Goal: Transaction & Acquisition: Purchase product/service

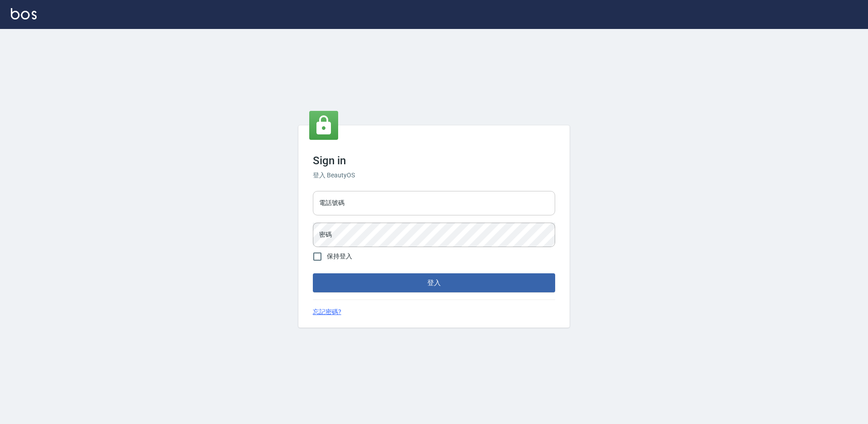
click at [451, 198] on input "電話號碼" at bounding box center [434, 203] width 242 height 24
type input "7805667"
click at [313, 273] on button "登入" at bounding box center [434, 282] width 242 height 19
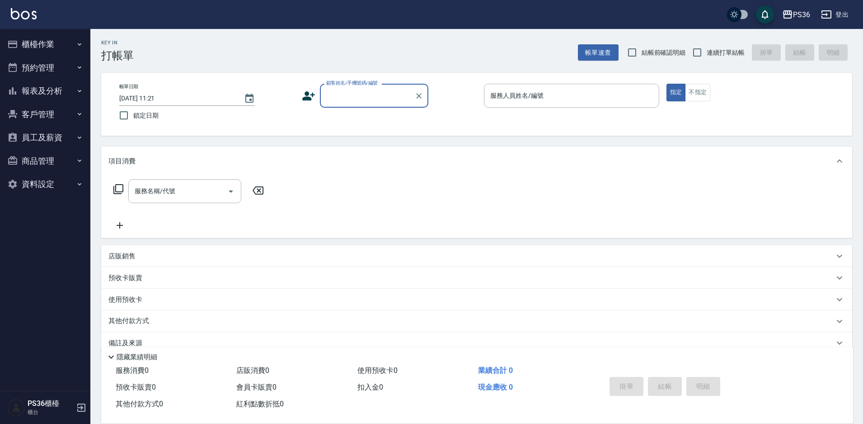
click at [504, 334] on div "備註及來源" at bounding box center [476, 343] width 751 height 22
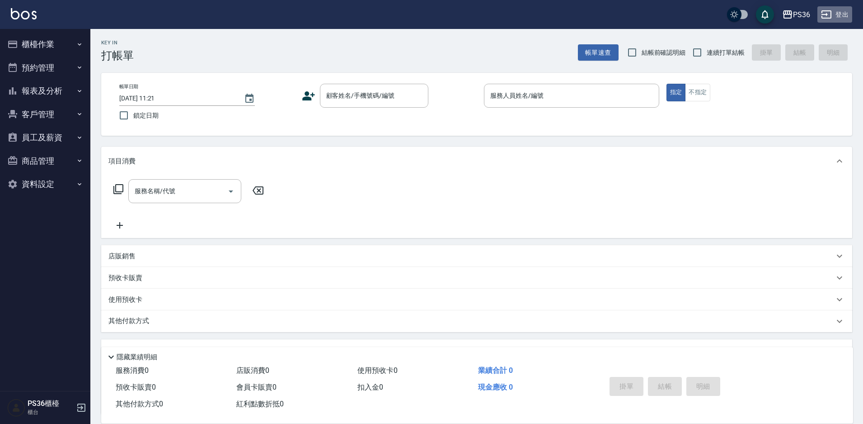
click at [839, 8] on button "登出" at bounding box center [835, 14] width 35 height 17
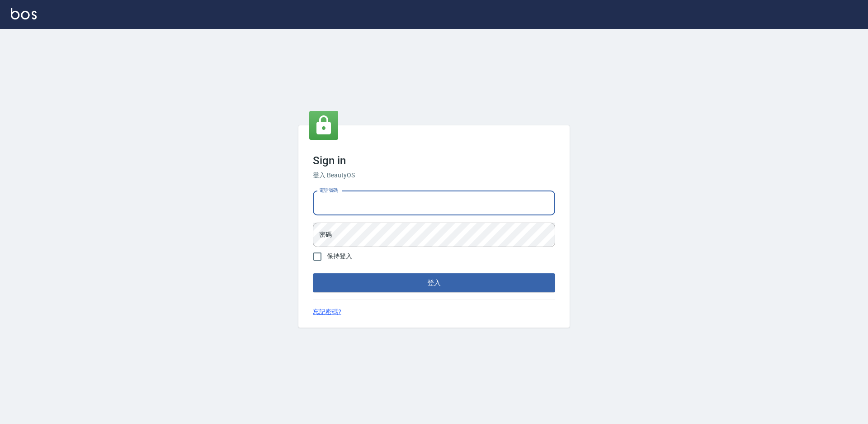
type input "0985294977"
click at [390, 248] on form "電話號碼 [PHONE_NUMBER] 電話號碼 密碼 密碼 保持登入 登入" at bounding box center [434, 239] width 242 height 105
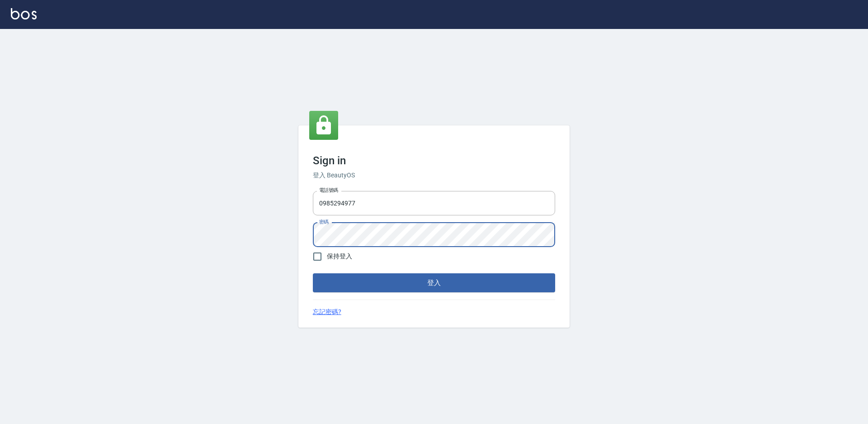
click at [313, 273] on button "登入" at bounding box center [434, 282] width 242 height 19
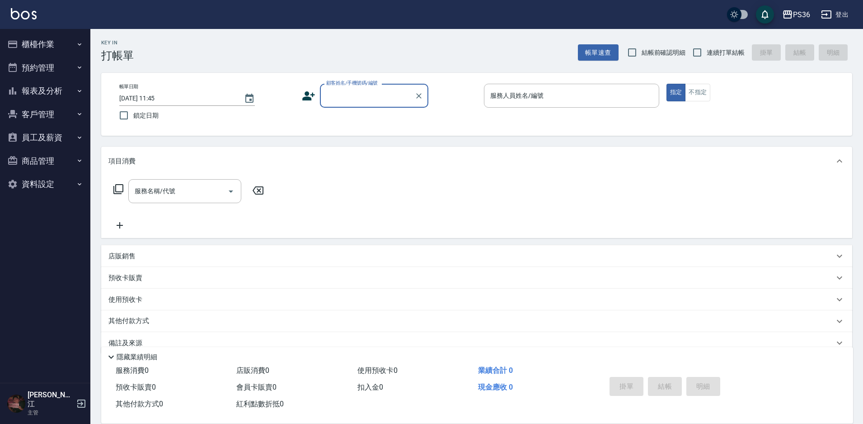
click at [54, 147] on button "員工及薪資" at bounding box center [45, 138] width 83 height 24
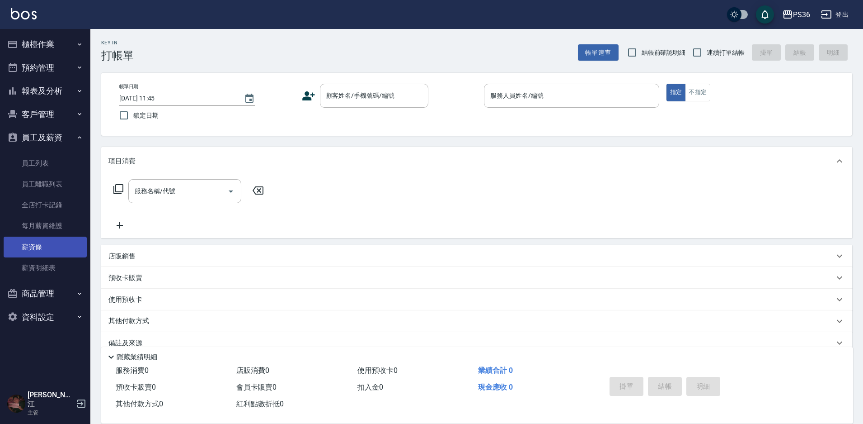
click at [54, 253] on link "薪資條" at bounding box center [45, 246] width 83 height 21
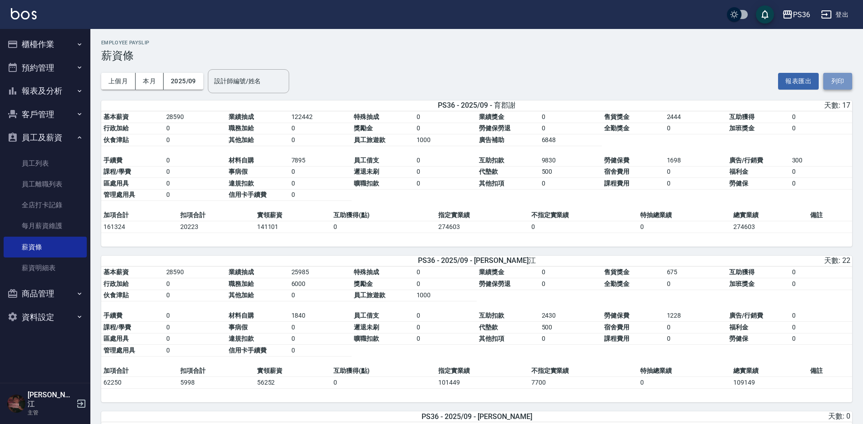
click at [839, 87] on button "列印" at bounding box center [838, 81] width 29 height 17
click at [836, 8] on button "登出" at bounding box center [835, 14] width 35 height 17
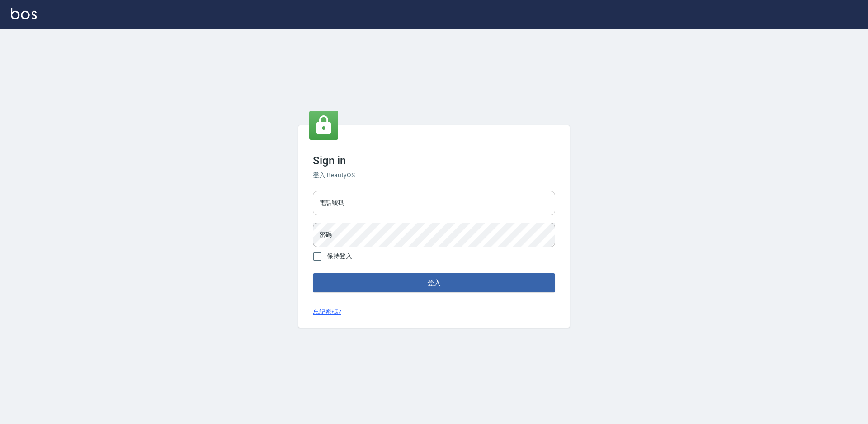
click at [410, 204] on input "電話號碼" at bounding box center [434, 203] width 242 height 24
type input "7805667"
click at [313, 273] on button "登入" at bounding box center [434, 282] width 242 height 19
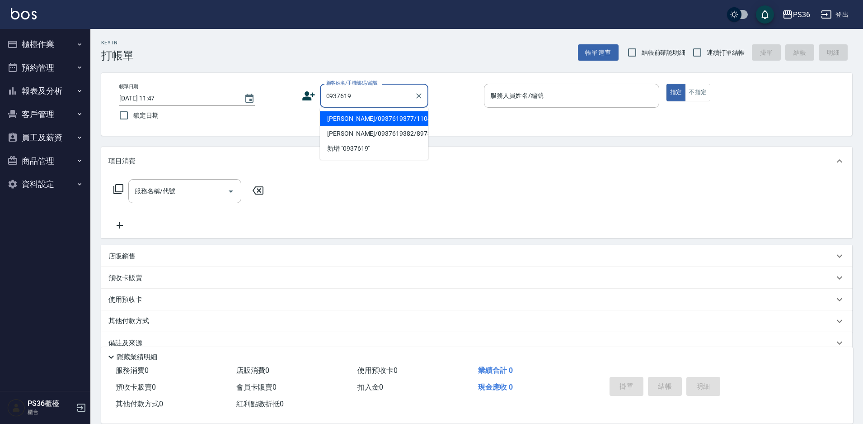
click at [371, 117] on li "張簡曼婷/0937619377/1104" at bounding box center [374, 118] width 108 height 15
type input "[PERSON_NAME]/0937619377/1104"
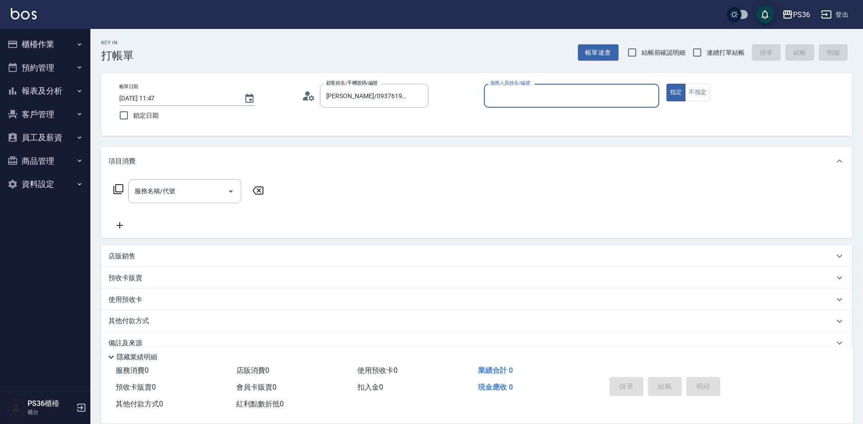
type input "Ruby-4"
click at [189, 190] on input "服務名稱/代號" at bounding box center [177, 191] width 91 height 16
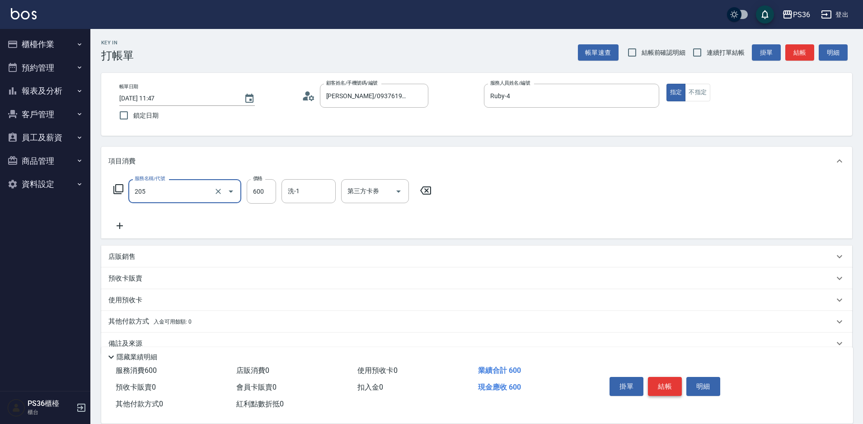
type input "A級洗剪(205)"
click at [674, 385] on button "結帳" at bounding box center [665, 386] width 34 height 19
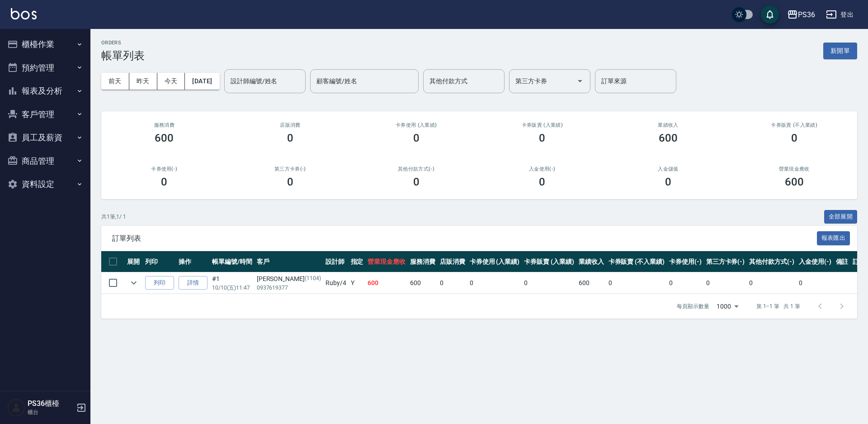
click at [80, 404] on icon "button" at bounding box center [81, 407] width 8 height 8
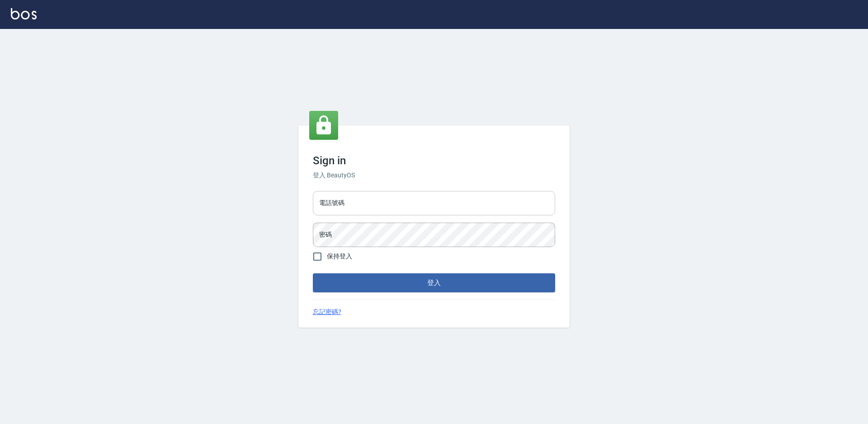
click at [386, 193] on input "電話號碼" at bounding box center [434, 203] width 242 height 24
type input "0985294977"
click at [313, 273] on button "登入" at bounding box center [434, 282] width 242 height 19
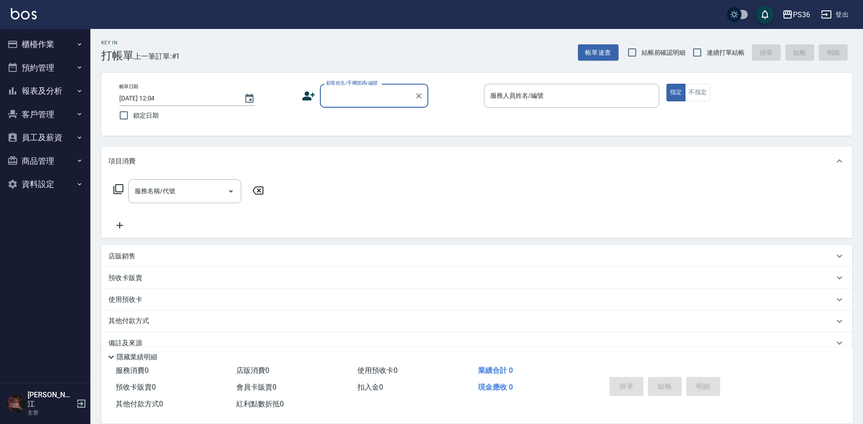
click at [70, 189] on button "資料設定" at bounding box center [45, 184] width 83 height 24
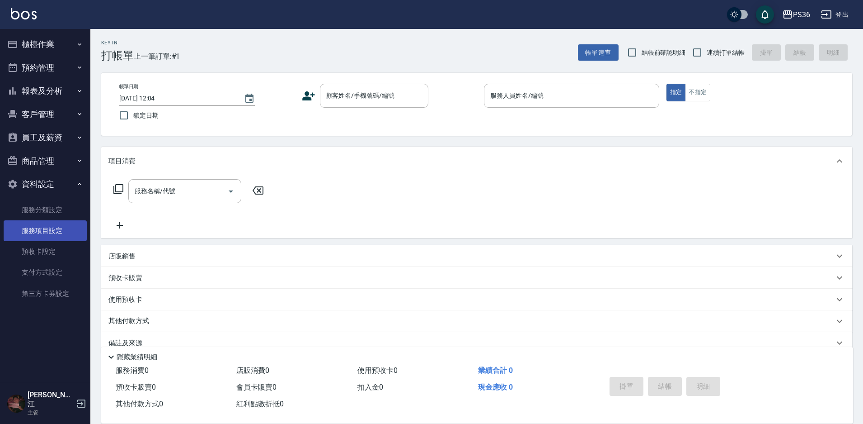
click at [61, 230] on link "服務項目設定" at bounding box center [45, 230] width 83 height 21
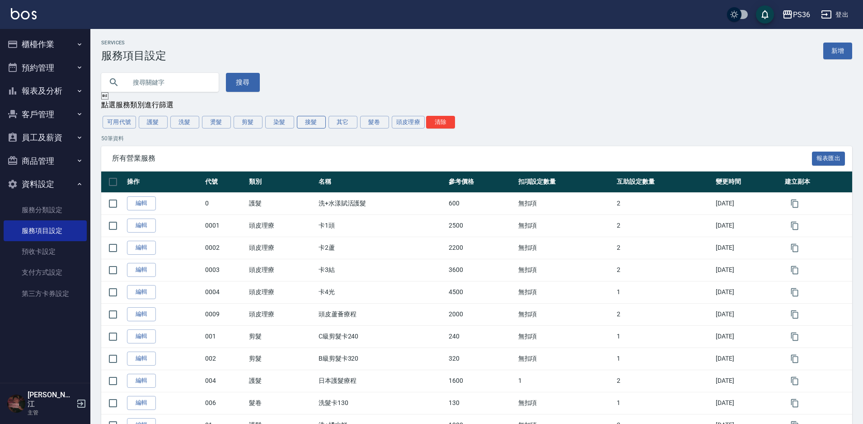
click at [321, 124] on button "接髮" at bounding box center [311, 122] width 29 height 13
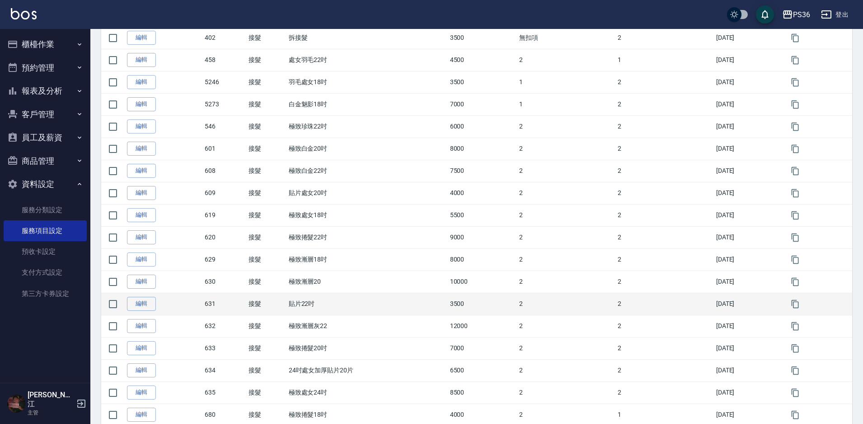
scroll to position [785, 0]
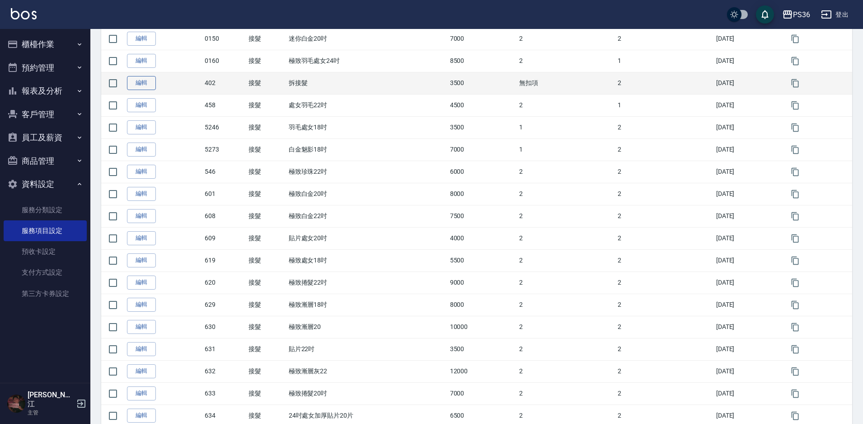
click at [133, 85] on link "編輯" at bounding box center [141, 83] width 29 height 14
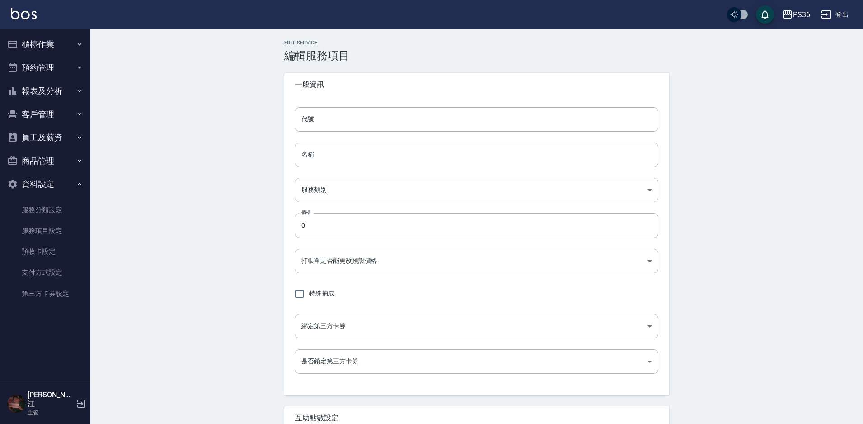
type input "402"
type input "拆接髮"
type input "a98def18-32c3-496d-8cd6-bff6b05695c2"
type input "3500"
type input "FALSE"
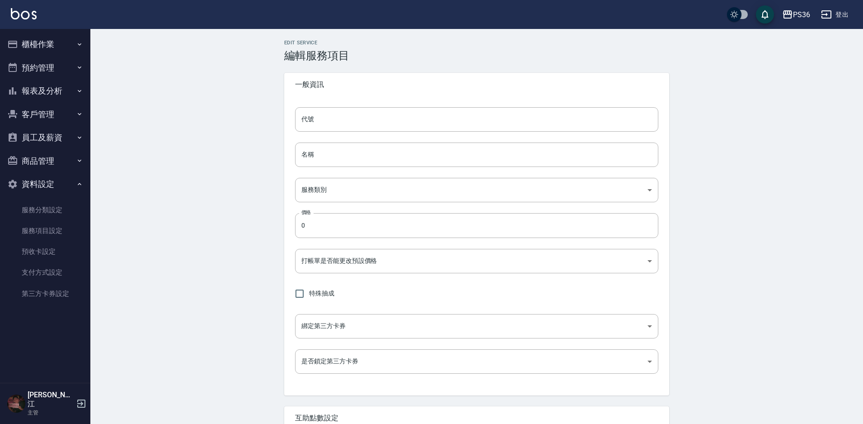
type input "none"
type input "UNSET"
type input "onSalary"
type input "洗"
type input "1"
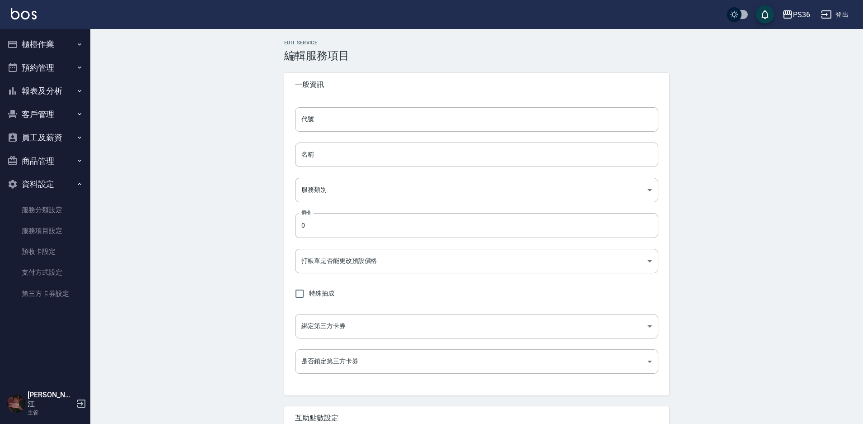
type input "點數"
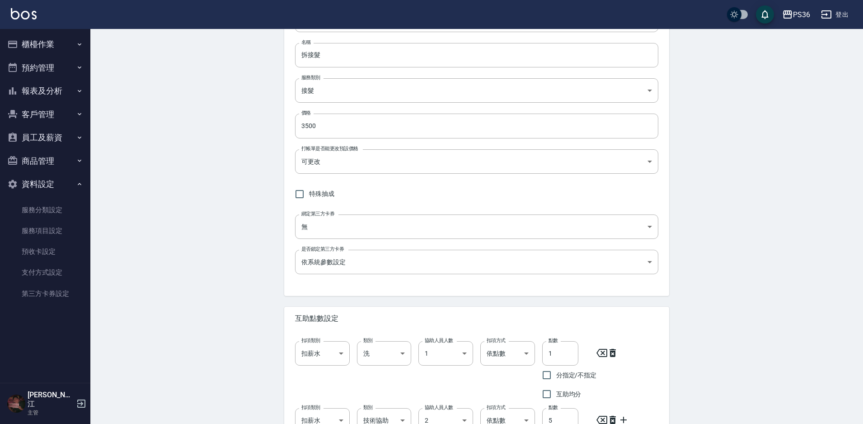
scroll to position [200, 0]
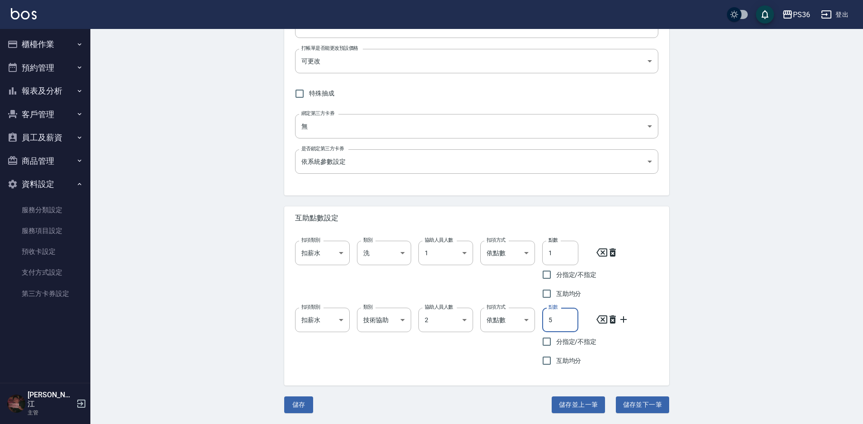
click at [560, 315] on input "5" at bounding box center [560, 319] width 36 height 24
type input "3"
click at [467, 319] on body "PS36 登出 櫃檯作業 打帳單 帳單列表 現金收支登錄 材料自購登錄 每日結帳 排班表 現場電腦打卡 預約管理 預約管理 單日預約紀錄 單週預約紀錄 報表及…" at bounding box center [434, 111] width 868 height 623
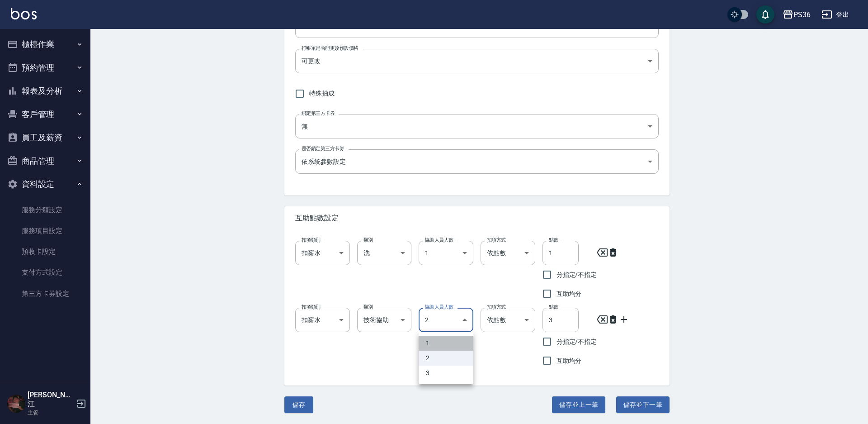
click at [442, 344] on li "1" at bounding box center [446, 342] width 55 height 15
type input "1"
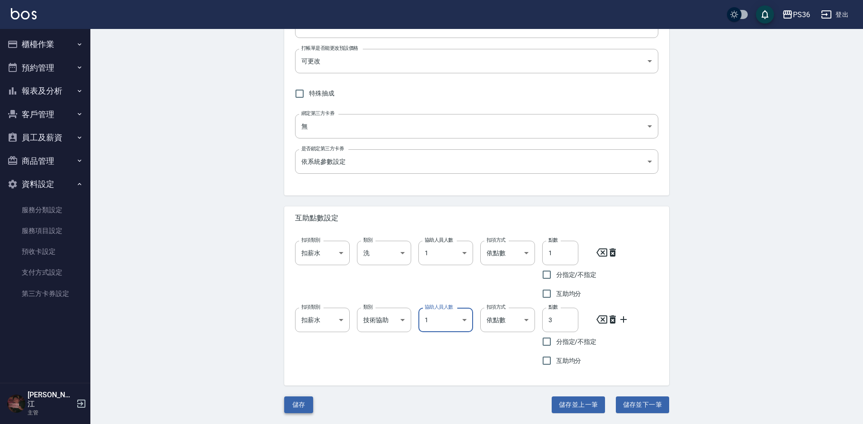
click at [305, 406] on button "儲存" at bounding box center [298, 404] width 29 height 17
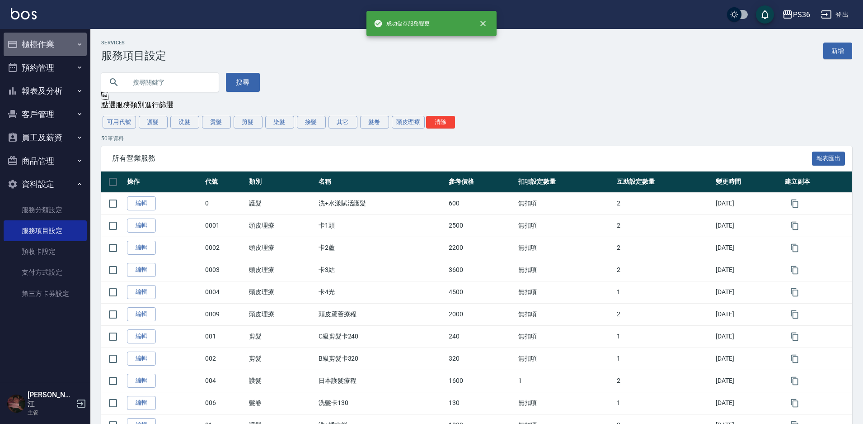
click at [51, 44] on button "櫃檯作業" at bounding box center [45, 45] width 83 height 24
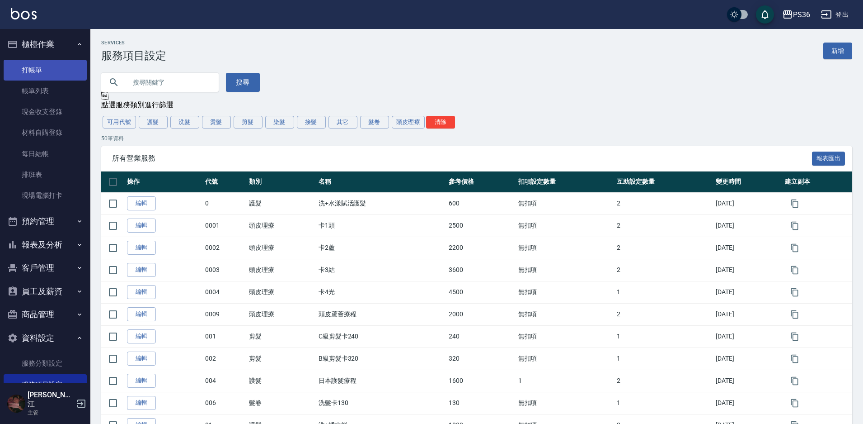
click at [42, 76] on link "打帳單" at bounding box center [45, 70] width 83 height 21
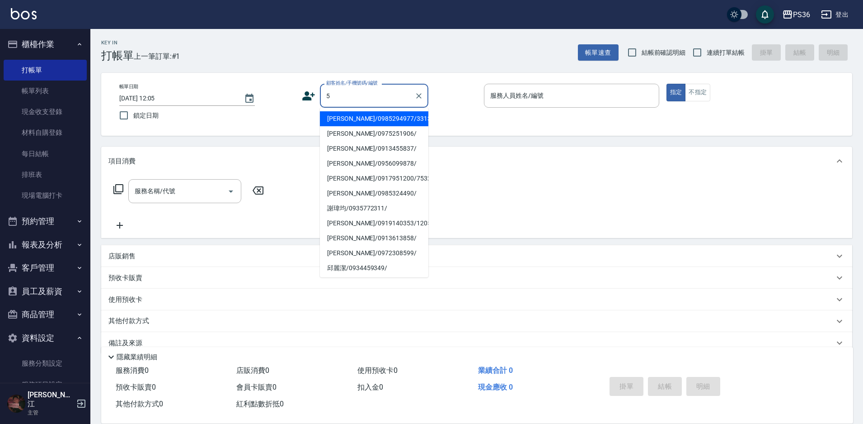
click at [348, 124] on li "[PERSON_NAME]/0985294977/331350" at bounding box center [374, 118] width 108 height 15
type input "[PERSON_NAME]/0985294977/331350"
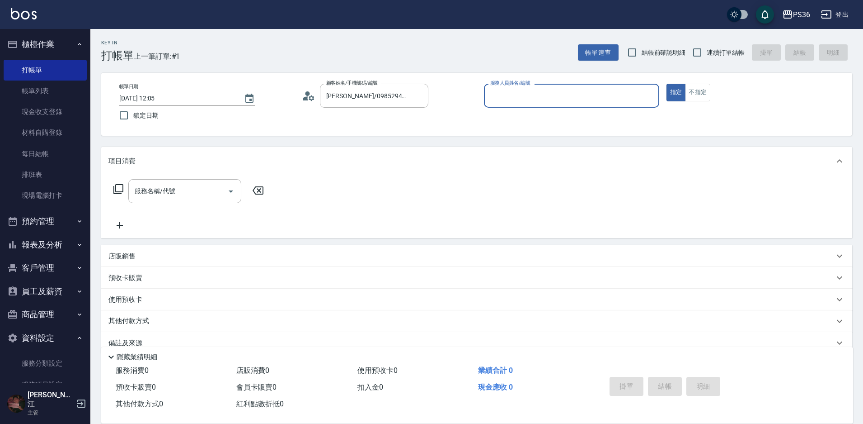
type input "Daniel-1"
click at [116, 187] on icon at bounding box center [118, 189] width 10 height 10
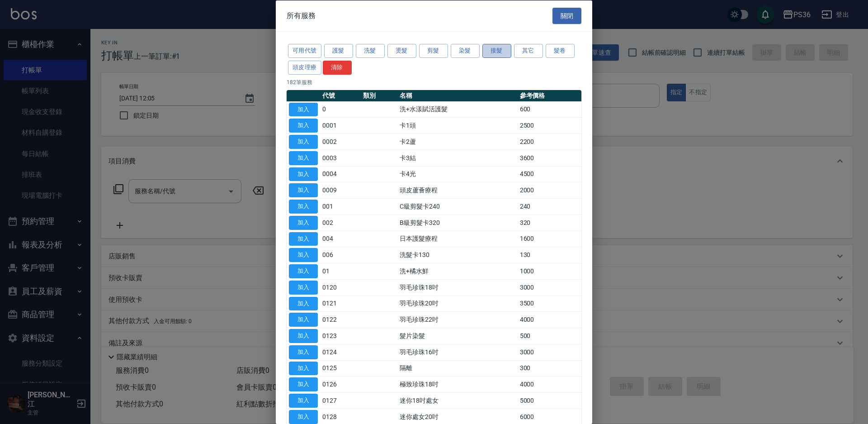
click at [485, 53] on button "接髮" at bounding box center [496, 51] width 29 height 14
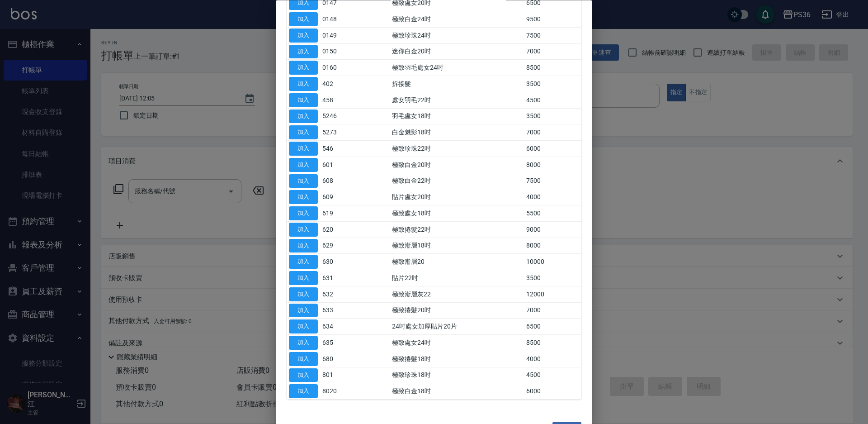
scroll to position [535, 0]
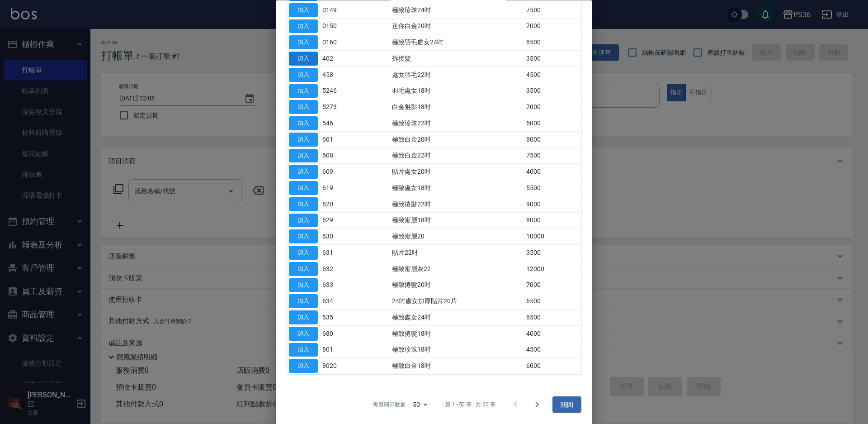
click at [311, 54] on button "加入" at bounding box center [303, 59] width 29 height 14
type input "拆接髮(402)"
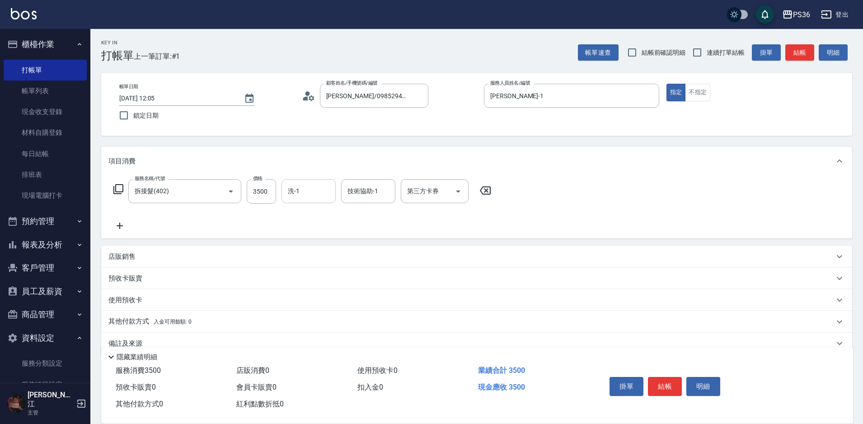
click at [298, 187] on div "洗-1 洗-1" at bounding box center [309, 191] width 54 height 24
type input "322"
type input "2"
click at [298, 187] on div "洗-1 洗-1" at bounding box center [309, 191] width 54 height 24
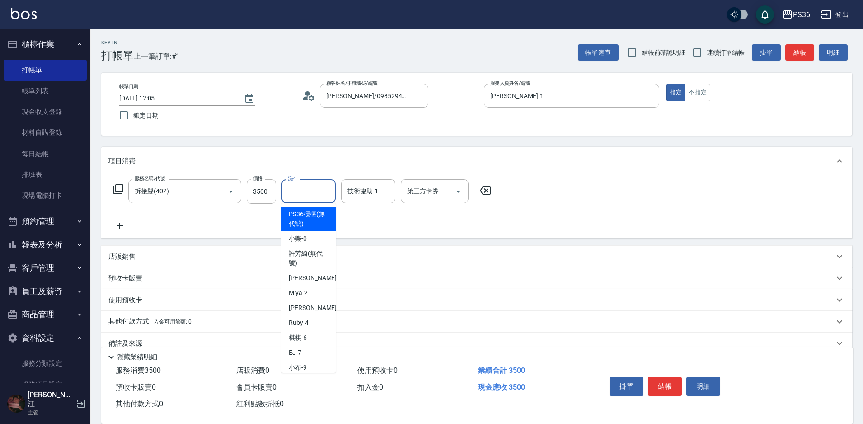
click at [298, 187] on div "洗-1 洗-1" at bounding box center [309, 191] width 54 height 24
type input "顏亮亮-22"
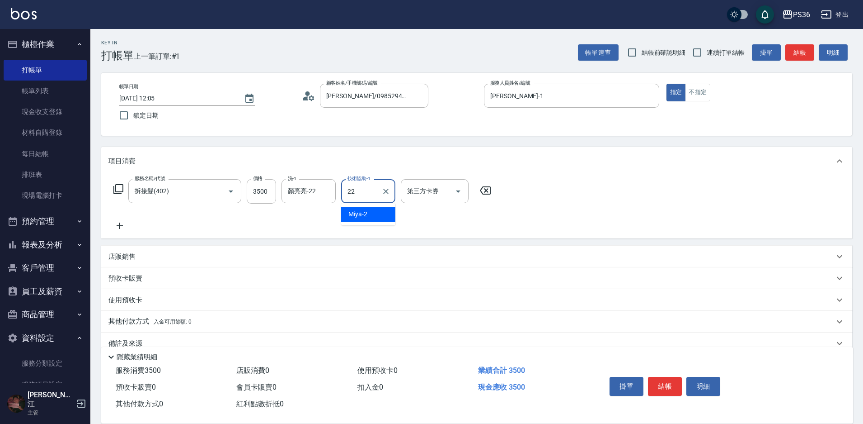
type input "顏亮亮-22"
click at [665, 394] on div "掛單 結帳 明細" at bounding box center [665, 387] width 118 height 28
click at [667, 387] on button "結帳" at bounding box center [665, 386] width 34 height 19
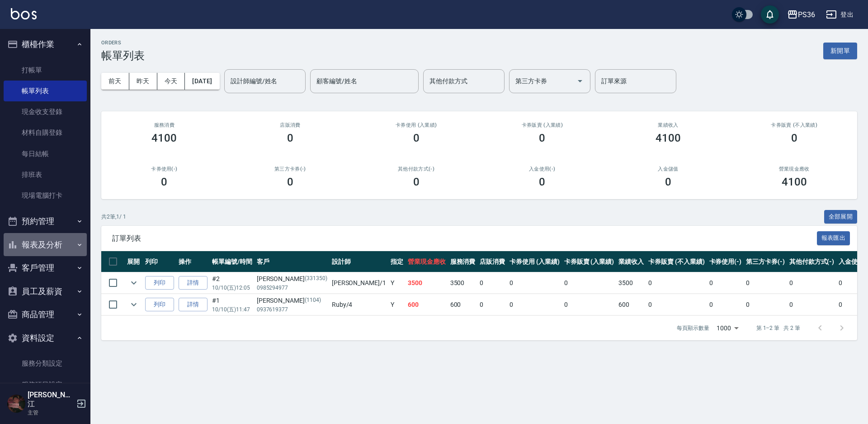
click at [59, 247] on button "報表及分析" at bounding box center [45, 245] width 83 height 24
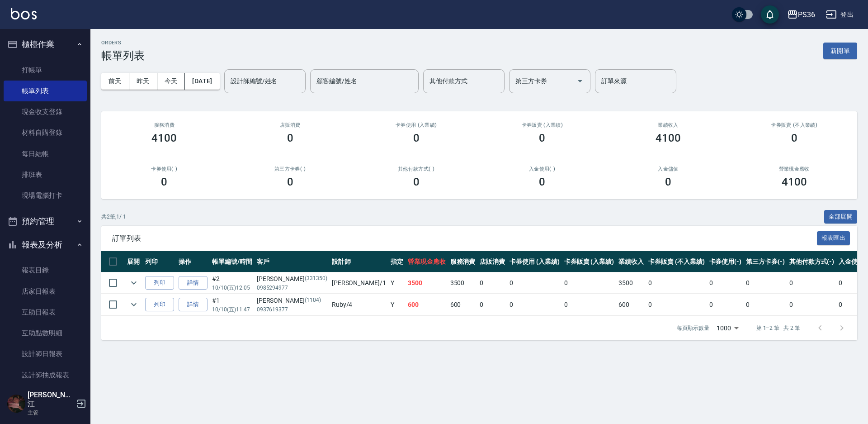
click at [58, 245] on button "報表及分析" at bounding box center [45, 245] width 83 height 24
click at [53, 305] on link "互助日報表" at bounding box center [45, 312] width 83 height 21
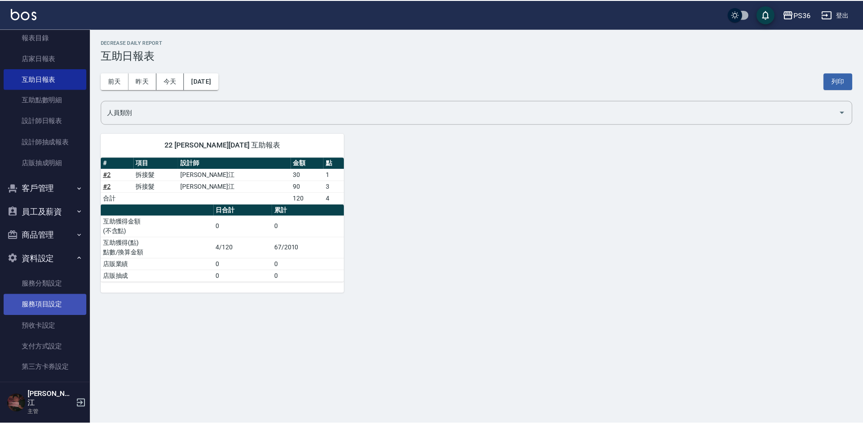
scroll to position [235, 0]
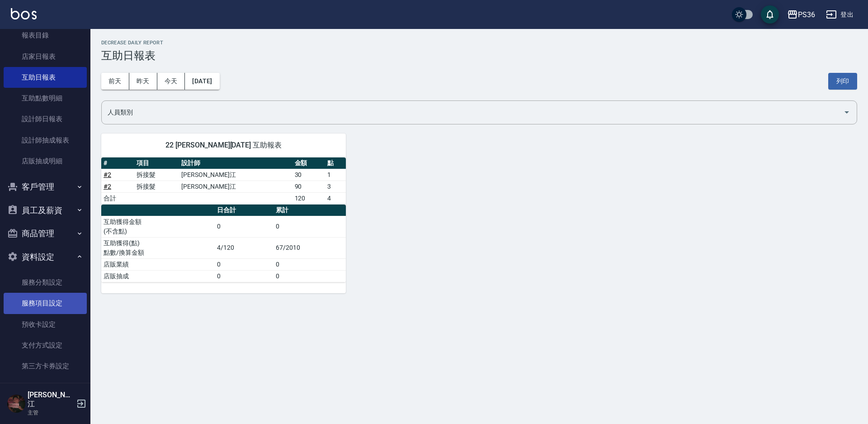
drag, startPoint x: 47, startPoint y: 298, endPoint x: 55, endPoint y: 296, distance: 8.4
click at [46, 298] on link "服務項目設定" at bounding box center [45, 302] width 83 height 21
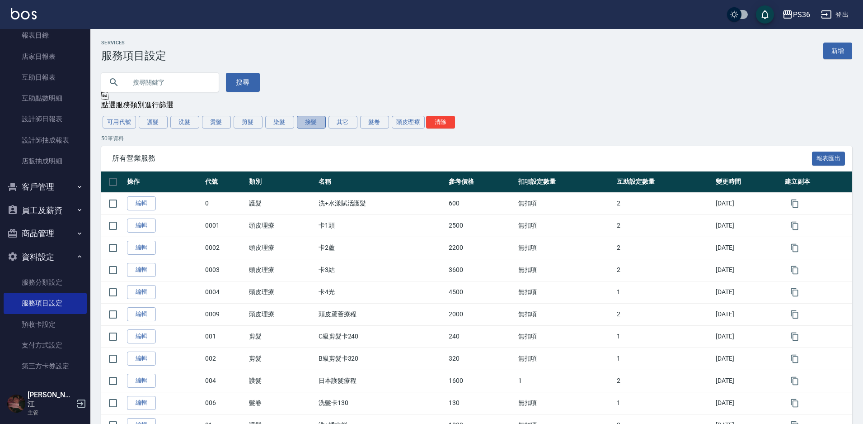
click at [314, 124] on button "接髮" at bounding box center [311, 122] width 29 height 13
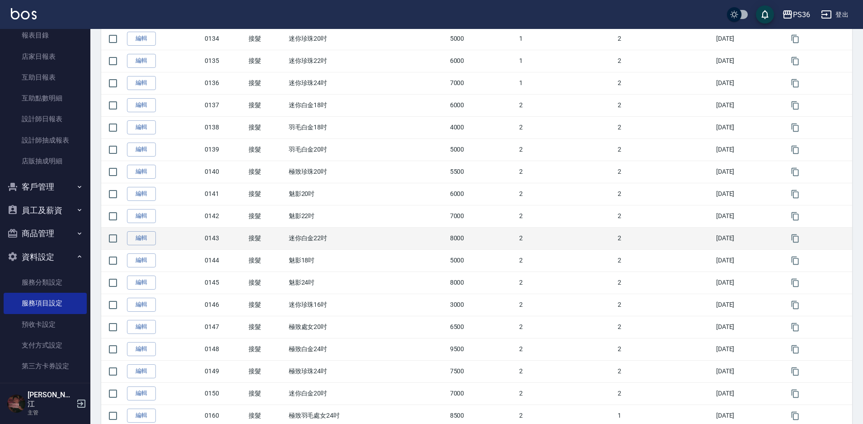
scroll to position [633, 0]
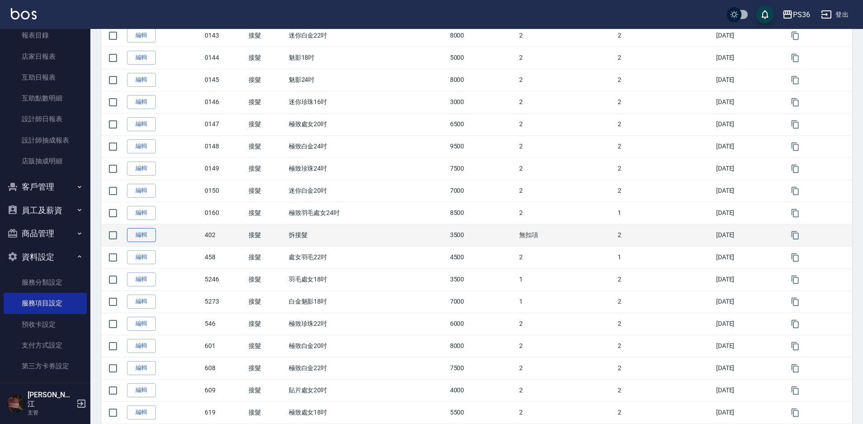
click at [149, 239] on link "編輯" at bounding box center [141, 235] width 29 height 14
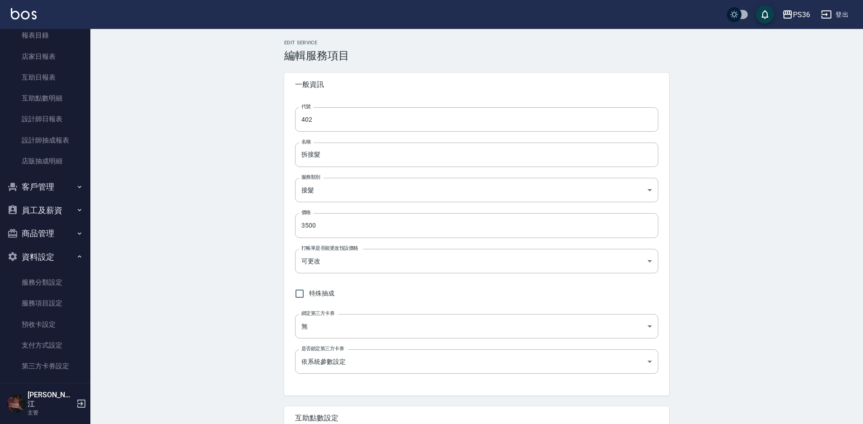
type input "3"
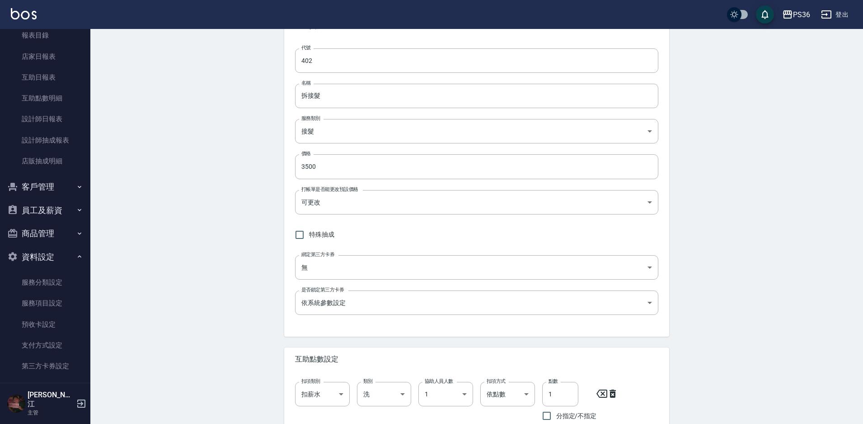
scroll to position [200, 0]
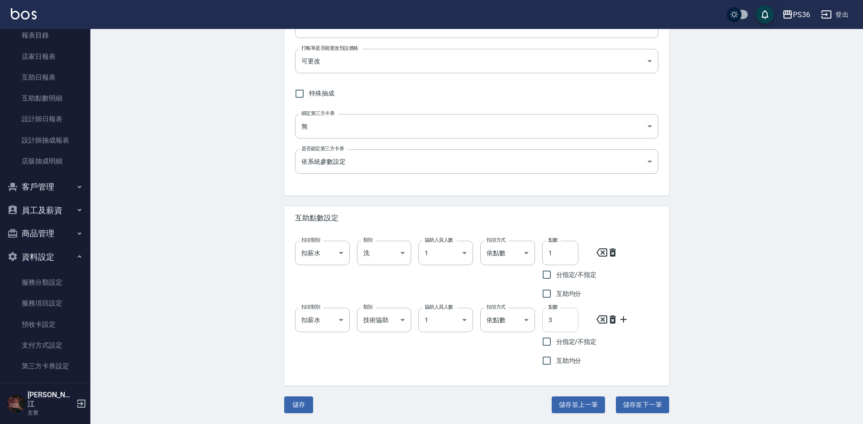
click at [553, 318] on input "3" at bounding box center [560, 319] width 36 height 24
type input "2"
type input "3"
click at [305, 401] on button "儲存" at bounding box center [298, 404] width 29 height 17
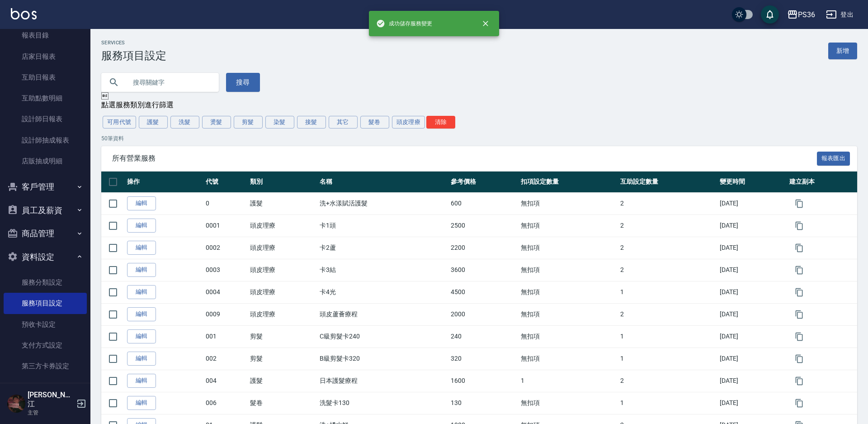
click at [855, 18] on div "PS36 登出" at bounding box center [434, 14] width 868 height 29
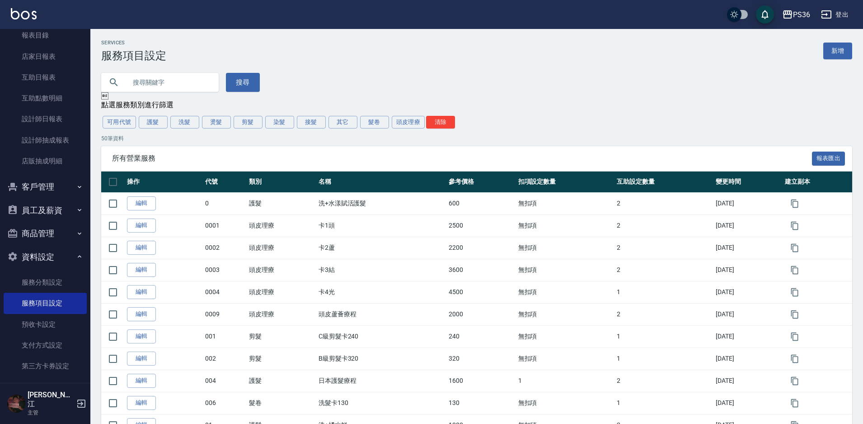
click at [851, 18] on div "PS36 登出" at bounding box center [431, 14] width 863 height 29
click at [846, 16] on button "登出" at bounding box center [835, 14] width 35 height 17
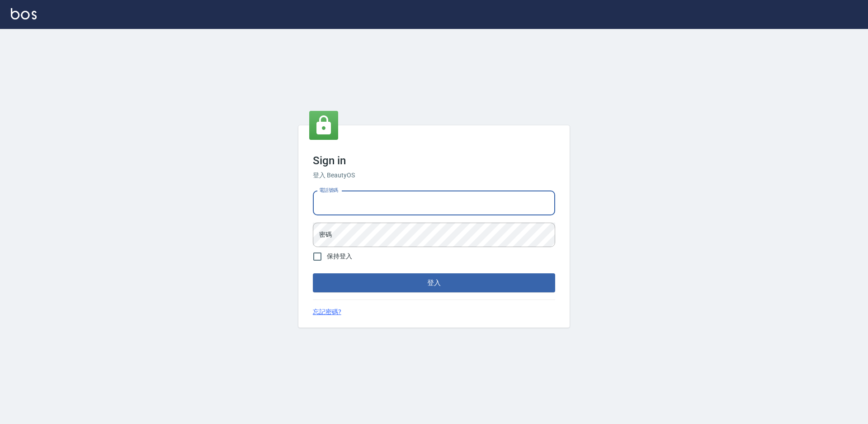
type input "7805667"
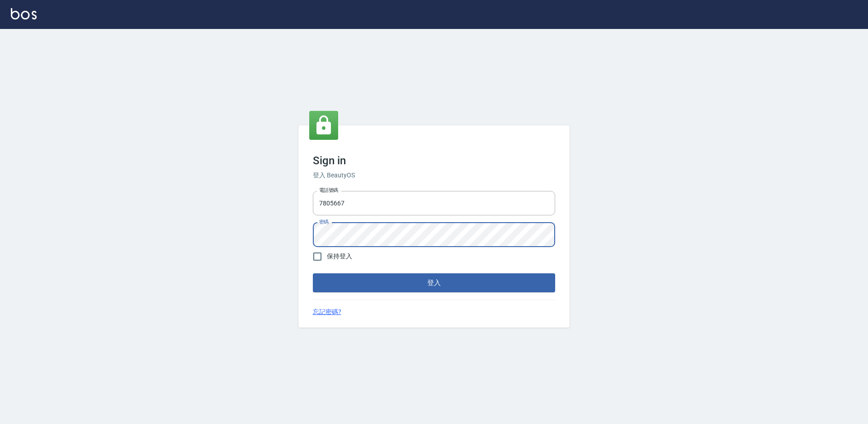
click at [313, 273] on button "登入" at bounding box center [434, 282] width 242 height 19
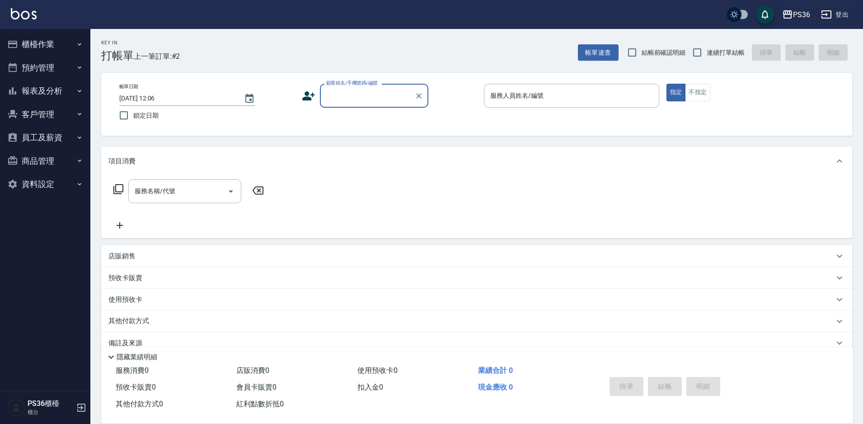
click at [37, 45] on button "櫃檯作業" at bounding box center [45, 45] width 83 height 24
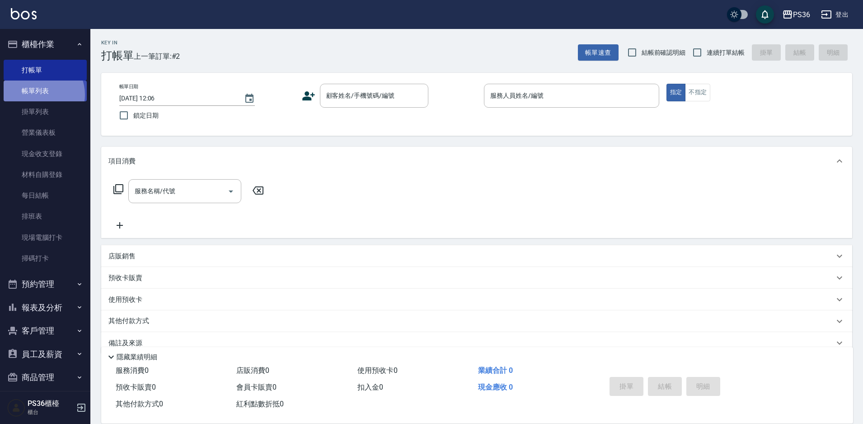
click at [39, 94] on link "帳單列表" at bounding box center [45, 90] width 83 height 21
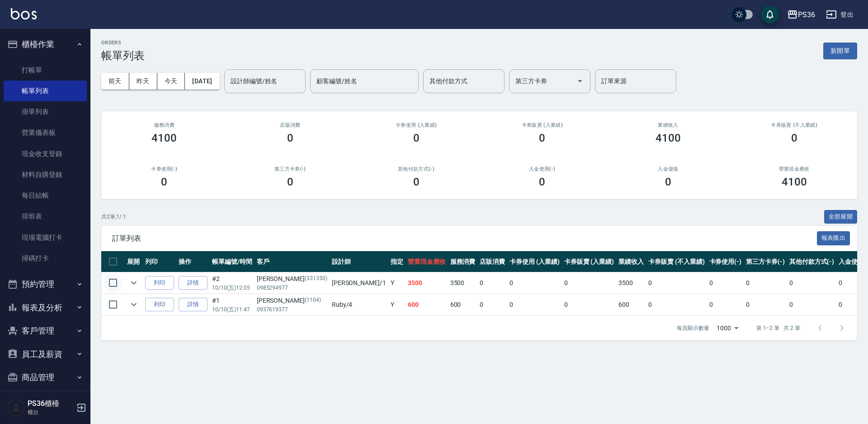
click at [113, 280] on input "checkbox" at bounding box center [113, 282] width 19 height 19
checkbox input "true"
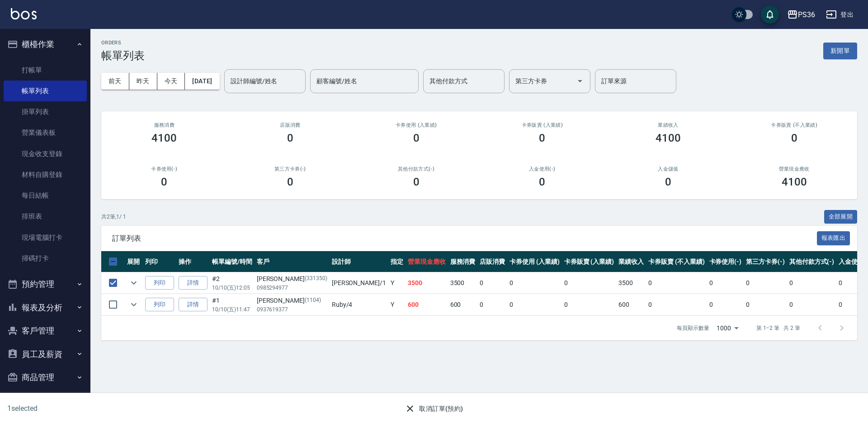
click at [435, 411] on button "取消訂單(預約)" at bounding box center [434, 408] width 66 height 17
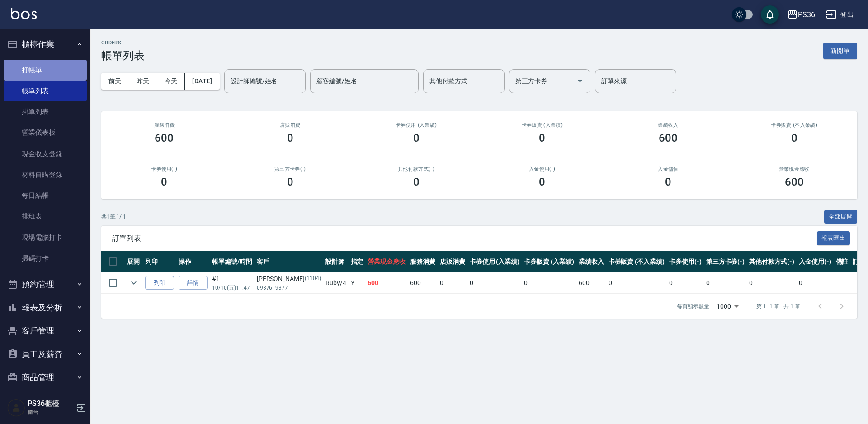
click at [57, 69] on link "打帳單" at bounding box center [45, 70] width 83 height 21
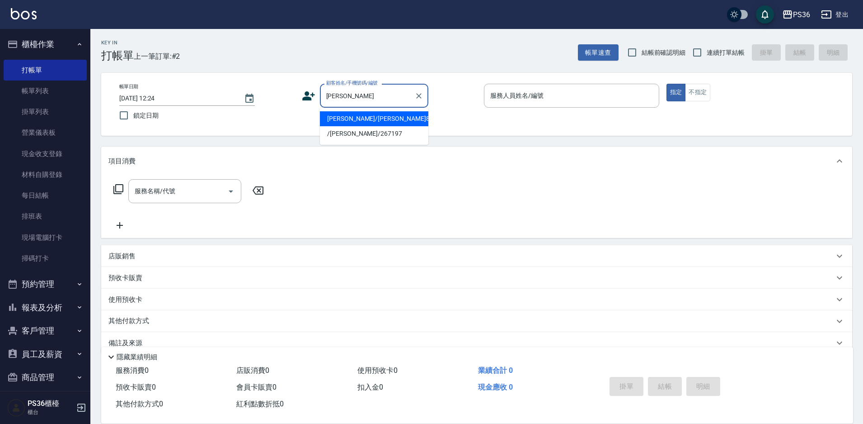
click at [388, 114] on li "[PERSON_NAME]/[PERSON_NAME]8495/8495" at bounding box center [374, 118] width 108 height 15
type input "[PERSON_NAME]/[PERSON_NAME]8495/8495"
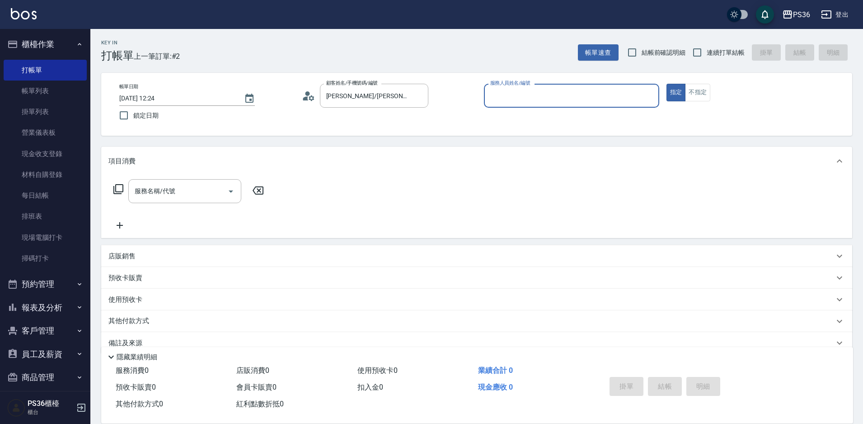
type input "Ruby-4"
click at [199, 193] on input "服務名稱/代號" at bounding box center [177, 191] width 91 height 16
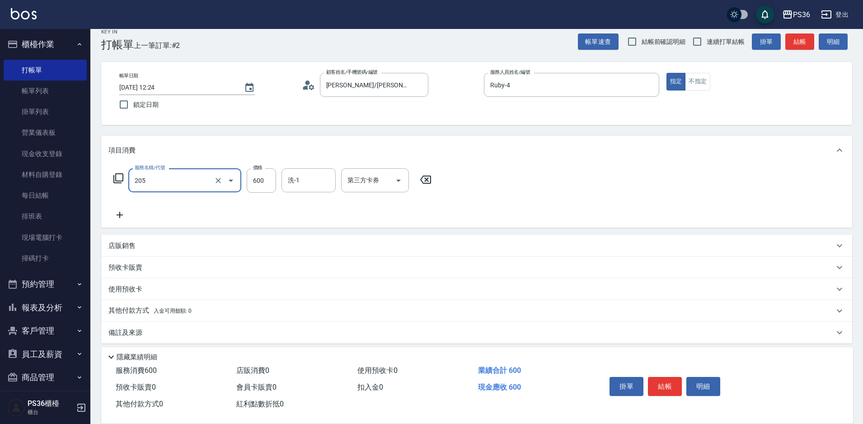
scroll to position [17, 0]
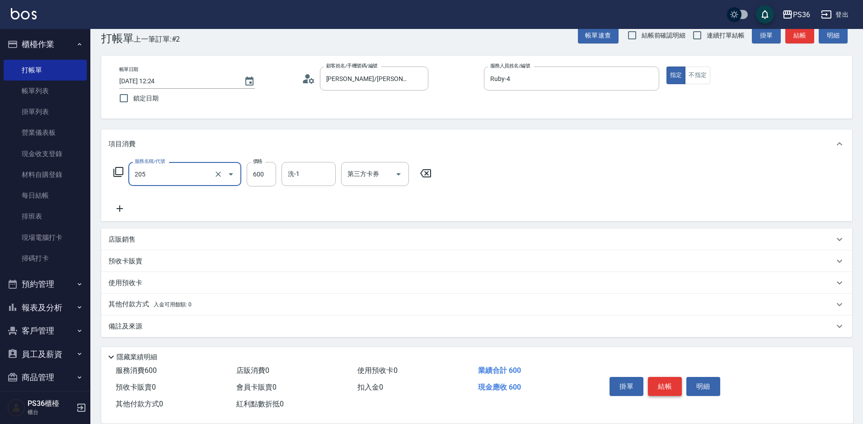
type input "A級洗剪(205)"
click at [664, 382] on button "結帳" at bounding box center [665, 386] width 34 height 19
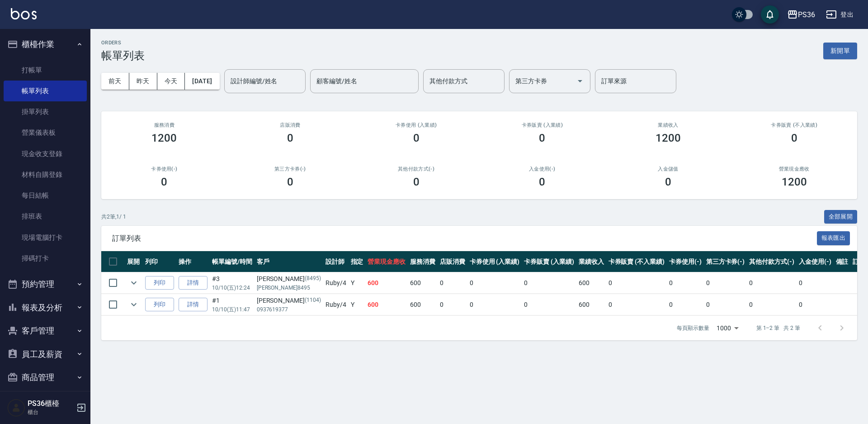
drag, startPoint x: 48, startPoint y: 4, endPoint x: 109, endPoint y: 155, distance: 163.7
click at [109, 158] on div "卡券使用(-) 0" at bounding box center [164, 177] width 126 height 44
drag, startPoint x: 45, startPoint y: 66, endPoint x: 59, endPoint y: 70, distance: 14.8
click at [45, 66] on link "打帳單" at bounding box center [45, 70] width 83 height 21
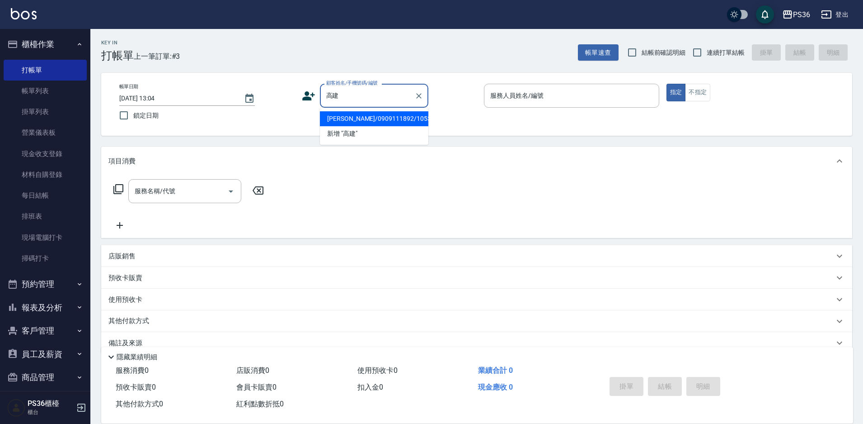
click at [363, 118] on li "[PERSON_NAME]/0909111892/10531" at bounding box center [374, 118] width 108 height 15
type input "[PERSON_NAME]/0909111892/10531"
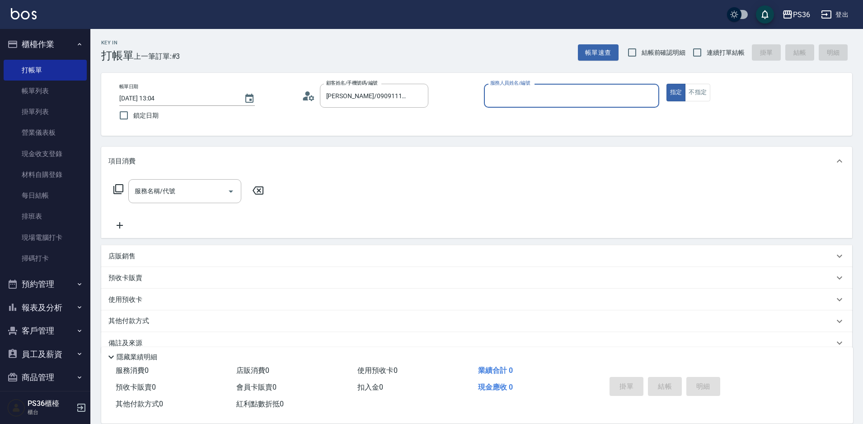
type input "Ruby-4"
click at [359, 87] on div "[PERSON_NAME]/0909111892/10531 顧客姓名/手機號碼/編號" at bounding box center [374, 96] width 108 height 24
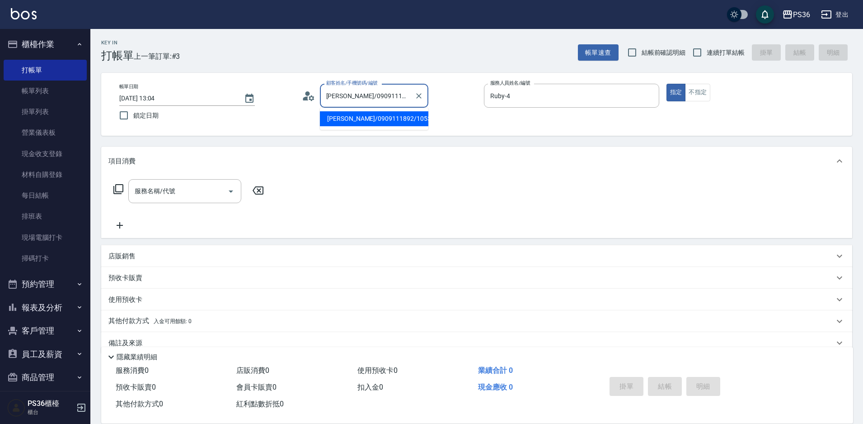
click at [375, 111] on ul "[PERSON_NAME]/0909111892/10531" at bounding box center [374, 119] width 108 height 22
click at [430, 96] on div "顧客姓名/手機號碼/編號 [PERSON_NAME]/0909111892/10531 顧客姓名/手機號碼/編號" at bounding box center [389, 96] width 175 height 24
click at [416, 98] on icon "Clear" at bounding box center [419, 95] width 9 height 9
click at [357, 116] on li "高健智/0933635557/" at bounding box center [374, 118] width 108 height 15
type input "高健智/0933635557/"
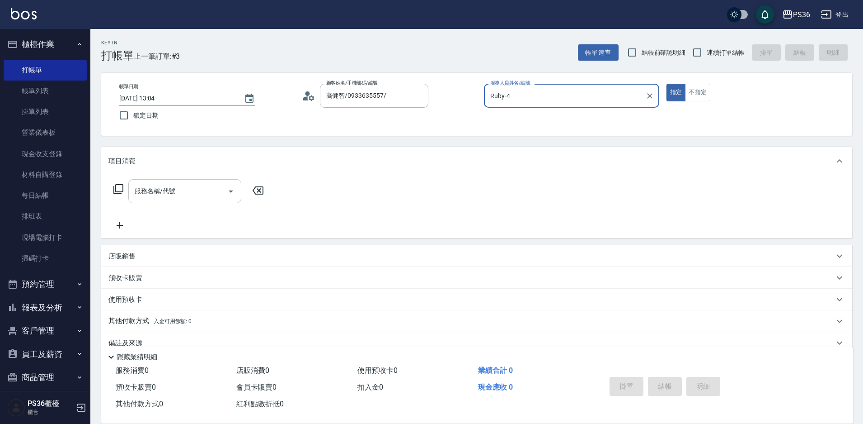
click at [189, 188] on input "服務名稱/代號" at bounding box center [177, 191] width 91 height 16
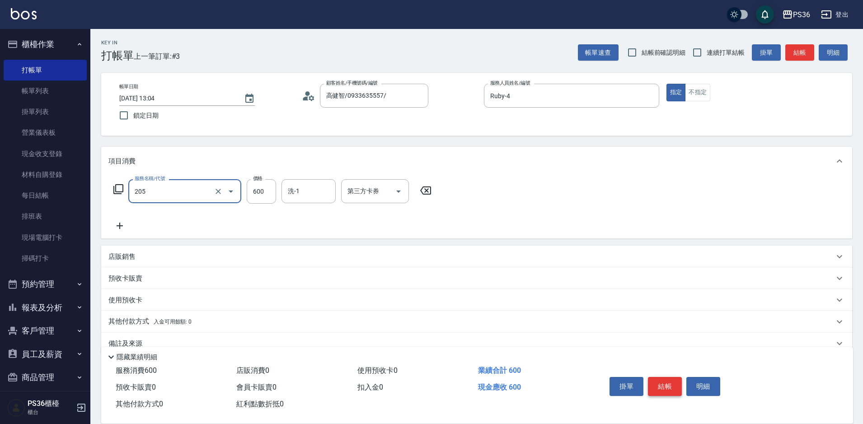
type input "A級洗剪(205)"
click at [669, 386] on button "結帳" at bounding box center [665, 386] width 34 height 19
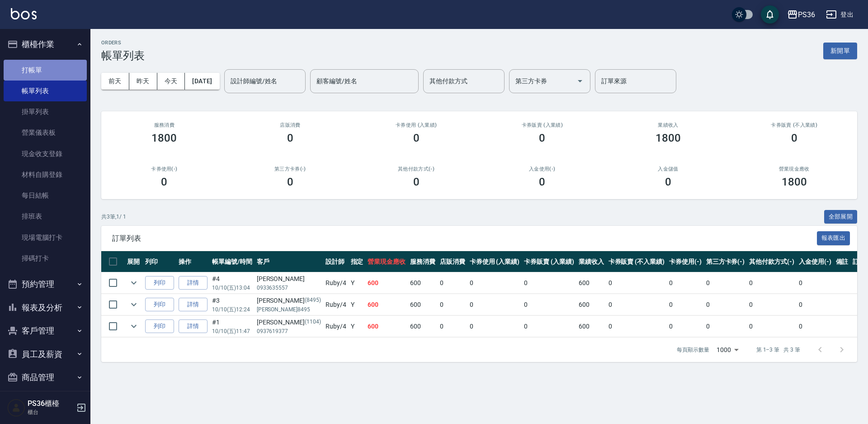
click at [75, 77] on link "打帳單" at bounding box center [45, 70] width 83 height 21
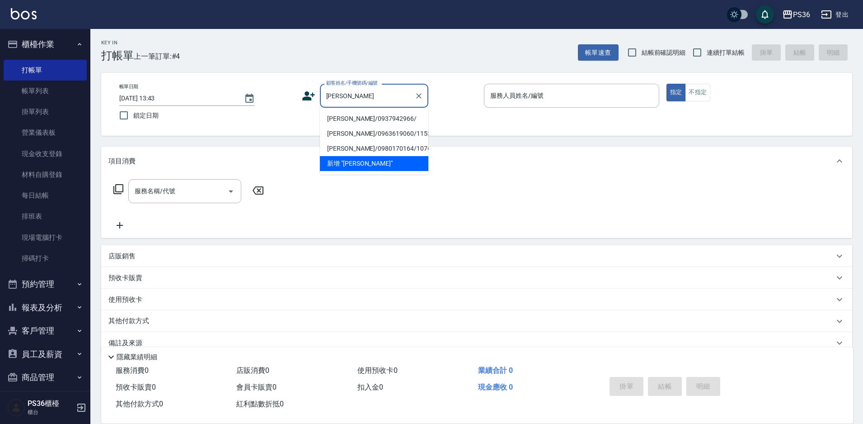
click at [353, 119] on li "[PERSON_NAME]/0937942966/" at bounding box center [374, 118] width 108 height 15
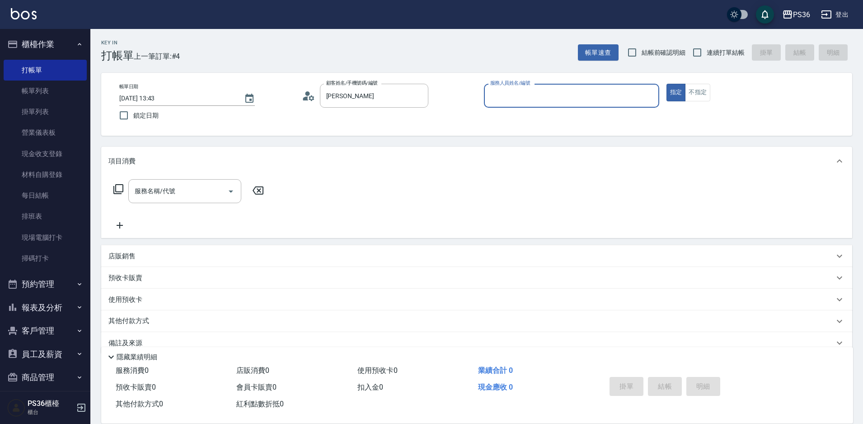
type input "[PERSON_NAME]/0937942966/"
type input "小樂-0"
click at [118, 188] on icon at bounding box center [118, 189] width 11 height 11
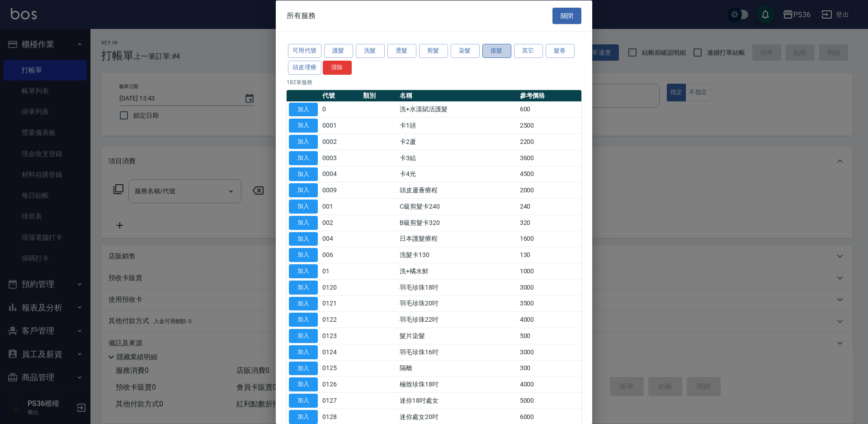
click at [502, 49] on button "接髮" at bounding box center [496, 51] width 29 height 14
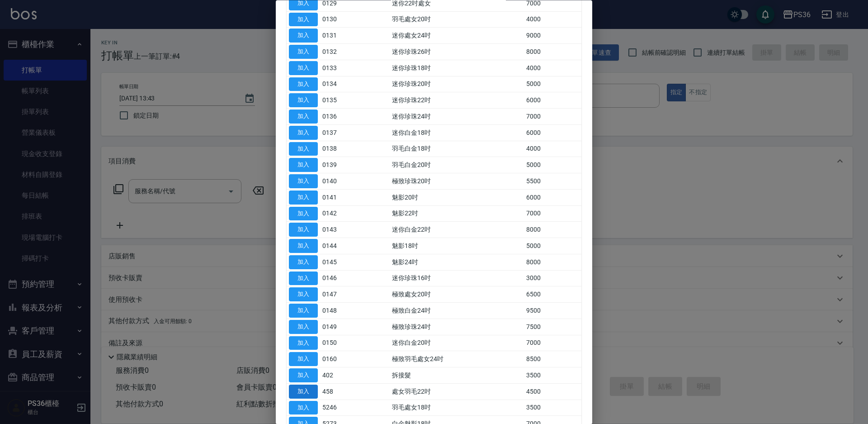
scroll to position [271, 0]
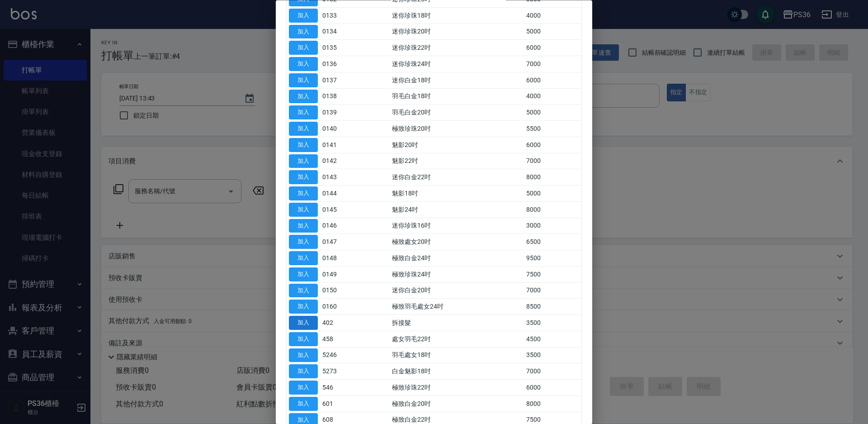
click at [303, 323] on button "加入" at bounding box center [303, 323] width 29 height 14
type input "拆接髮(402)"
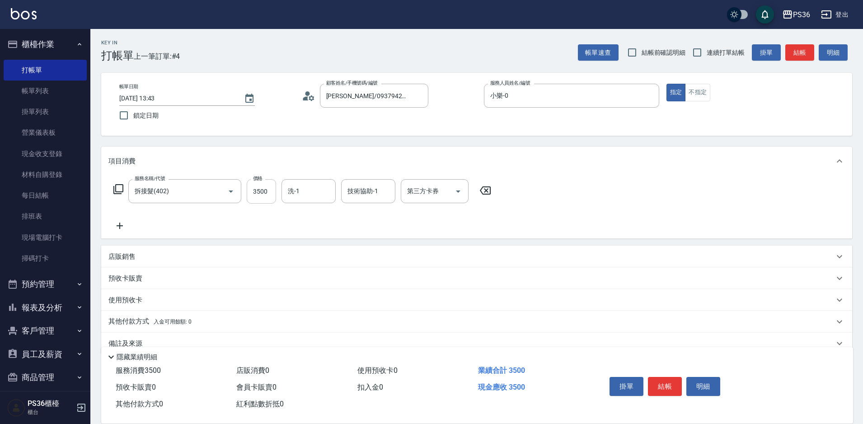
click at [262, 188] on input "3500" at bounding box center [261, 191] width 29 height 24
type input "4000"
click at [121, 188] on icon at bounding box center [118, 189] width 11 height 11
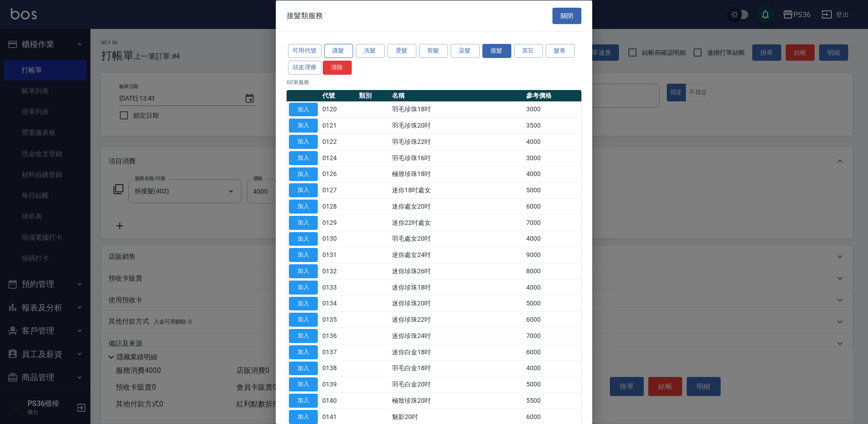
click at [345, 54] on button "護髮" at bounding box center [338, 51] width 29 height 14
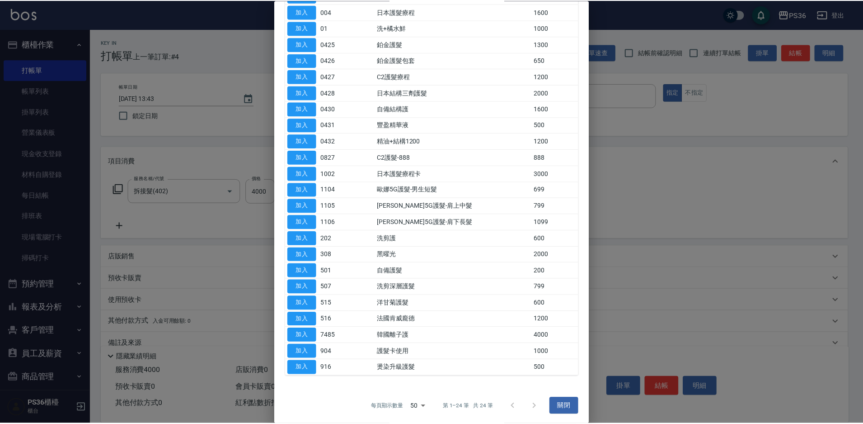
scroll to position [115, 0]
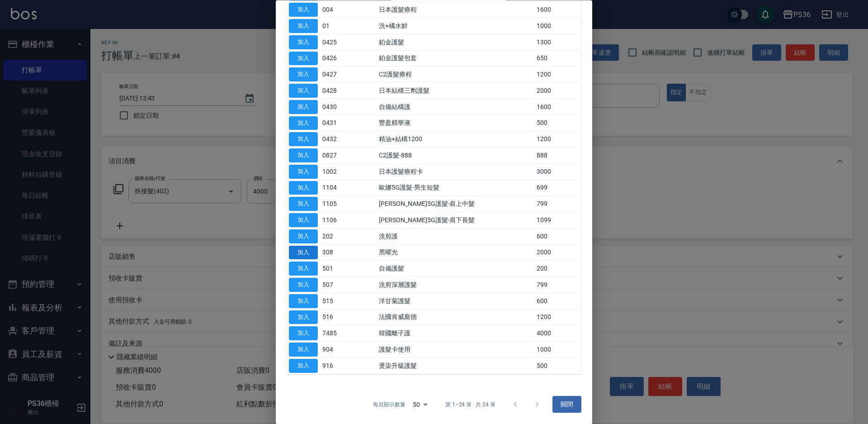
click at [315, 336] on button "加入" at bounding box center [303, 333] width 29 height 14
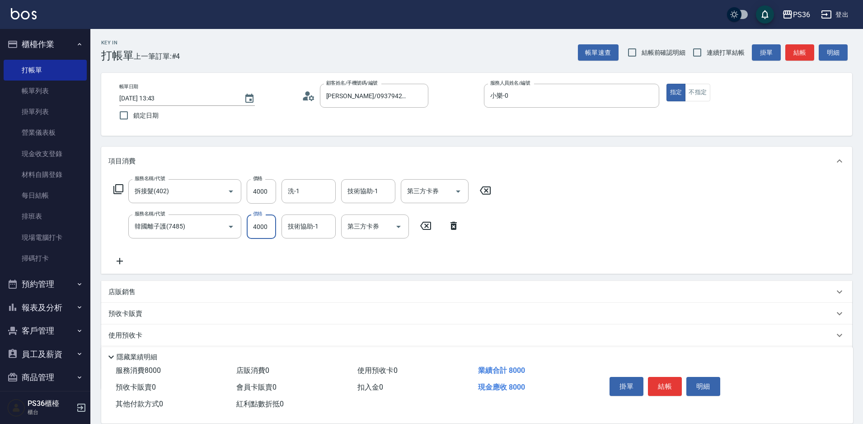
click at [267, 230] on input "4000" at bounding box center [261, 226] width 29 height 24
drag, startPoint x: 273, startPoint y: 231, endPoint x: 220, endPoint y: 239, distance: 53.1
click at [221, 239] on div "服務名稱/代號 韓國離子護(7485) 服務名稱/代號 價格 4000 價格 技術協助-1 技術協助-1 第三方卡券 第三方卡券" at bounding box center [286, 226] width 357 height 24
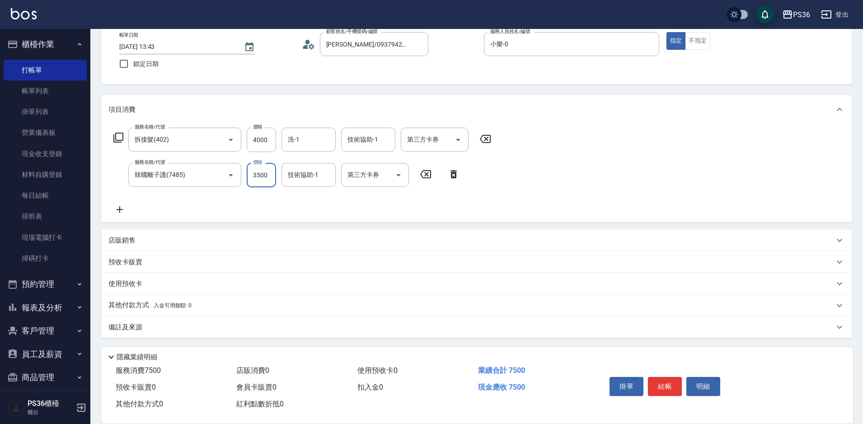
scroll to position [52, 0]
type input "3500"
click at [660, 386] on button "結帳" at bounding box center [665, 386] width 34 height 19
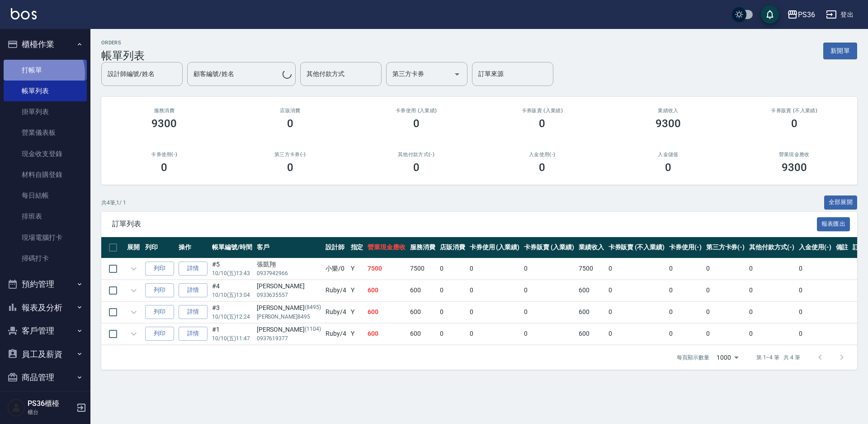
click at [39, 73] on link "打帳單" at bounding box center [45, 70] width 83 height 21
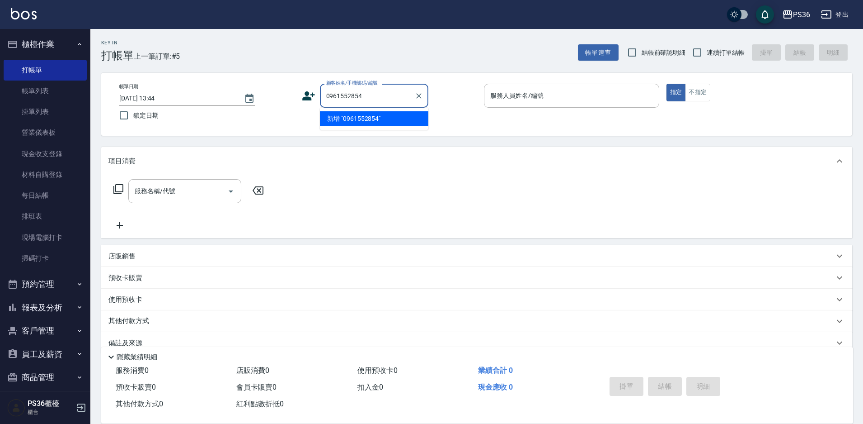
click at [363, 121] on li "新增 "0961552854"" at bounding box center [374, 118] width 108 height 15
type input "0961552854"
click at [311, 100] on icon at bounding box center [308, 95] width 13 height 9
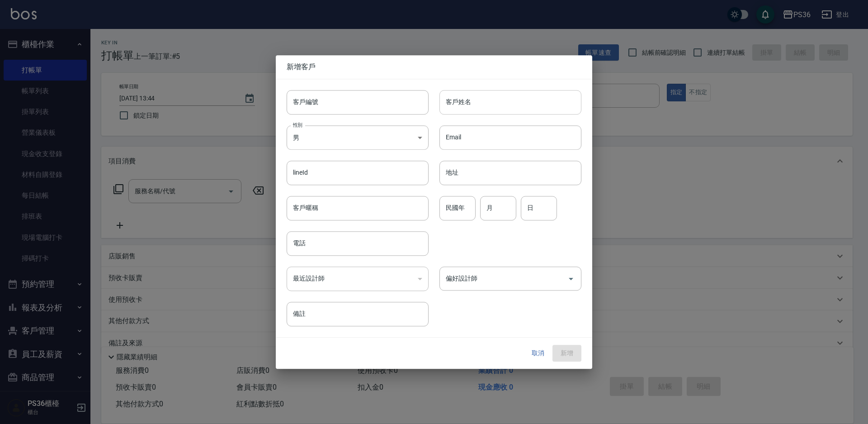
type input "0961552854"
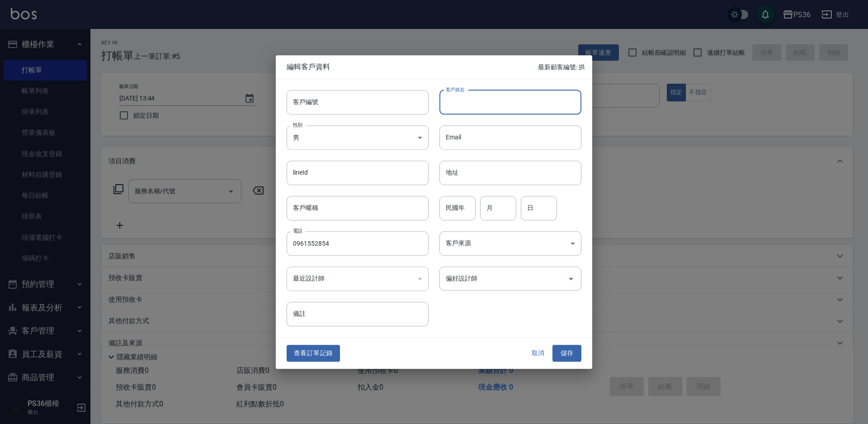
click at [467, 98] on input "客戶姓名" at bounding box center [510, 102] width 142 height 24
type input "[PERSON_NAME]"
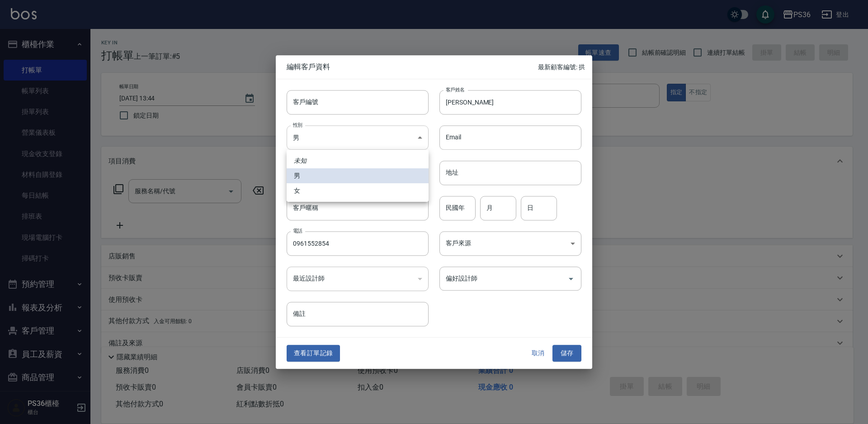
click at [391, 137] on body "PS36 登出 櫃檯作業 打帳單 帳單列表 掛單列表 營業儀表板 現金收支登錄 材料自購登錄 每日結帳 排班表 現場電腦打卡 掃碼打卡 預約管理 預約管理 單…" at bounding box center [434, 220] width 868 height 440
click at [374, 194] on li "女" at bounding box center [358, 190] width 142 height 15
type input "[DEMOGRAPHIC_DATA]"
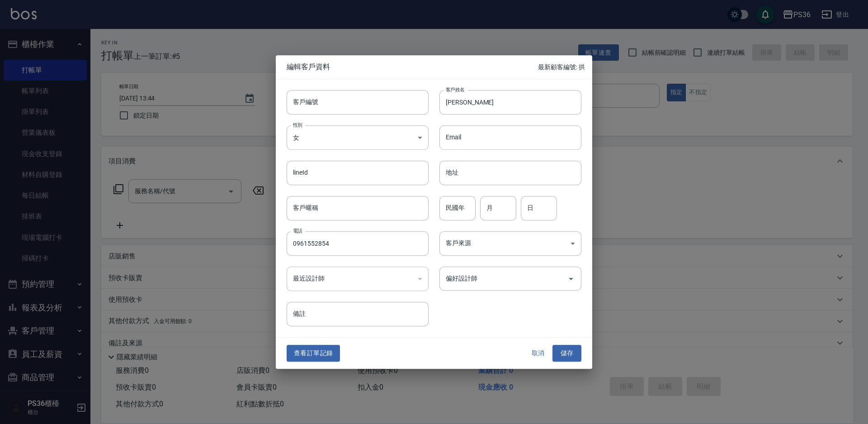
click at [489, 256] on div "偏好設計師 偏好設計師" at bounding box center [505, 272] width 153 height 35
click at [489, 245] on body "PS36 登出 櫃檯作業 打帳單 帳單列表 掛單列表 營業儀表板 現金收支登錄 材料自購登錄 每日結帳 排班表 現場電腦打卡 掃碼打卡 預約管理 預約管理 單…" at bounding box center [434, 220] width 868 height 440
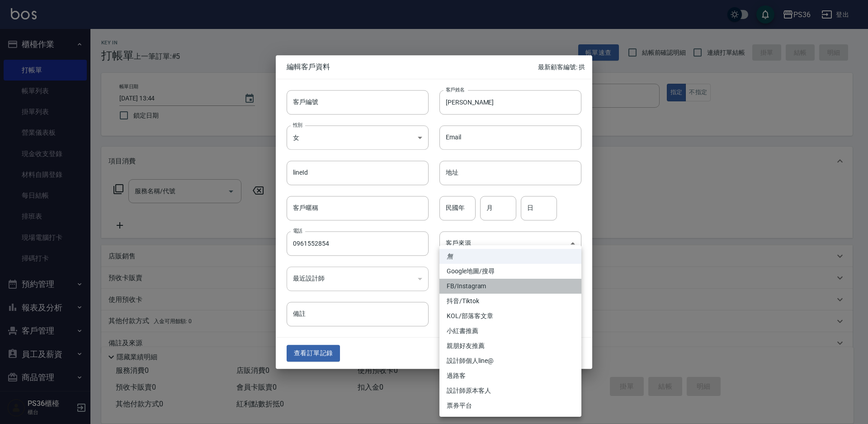
click at [488, 282] on li "FB/Instagram" at bounding box center [510, 285] width 142 height 15
type input "FB/Instagram"
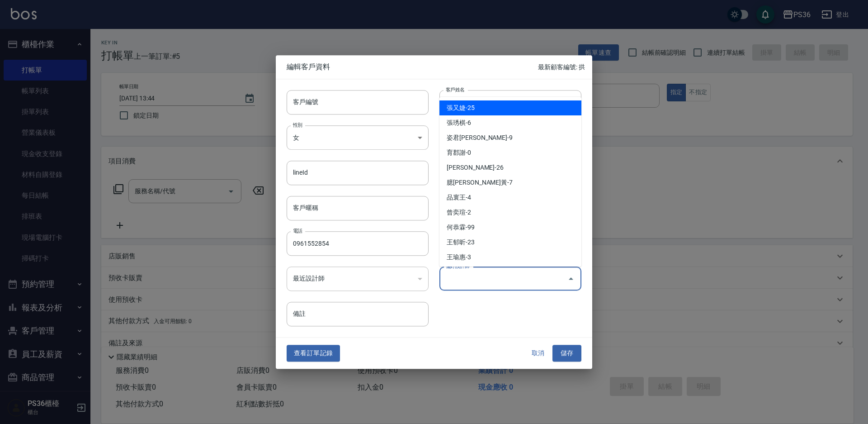
click at [487, 284] on input "偏好設計師" at bounding box center [503, 278] width 120 height 16
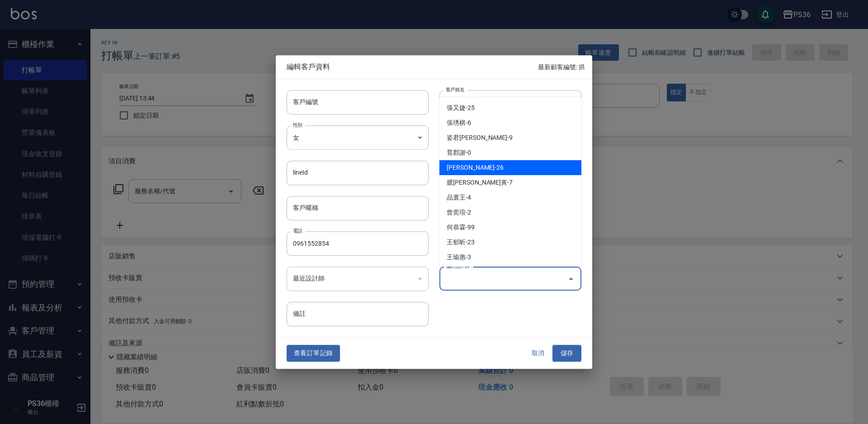
click at [518, 161] on li "[PERSON_NAME]-26" at bounding box center [510, 167] width 142 height 15
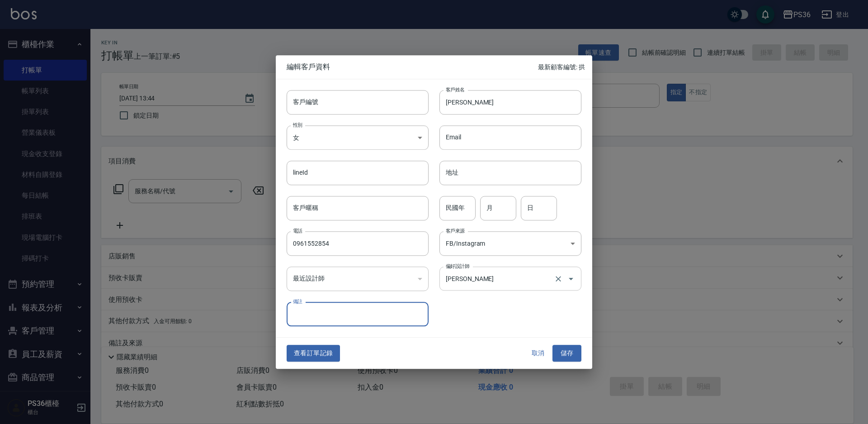
click at [501, 278] on input "[PERSON_NAME]" at bounding box center [497, 278] width 108 height 16
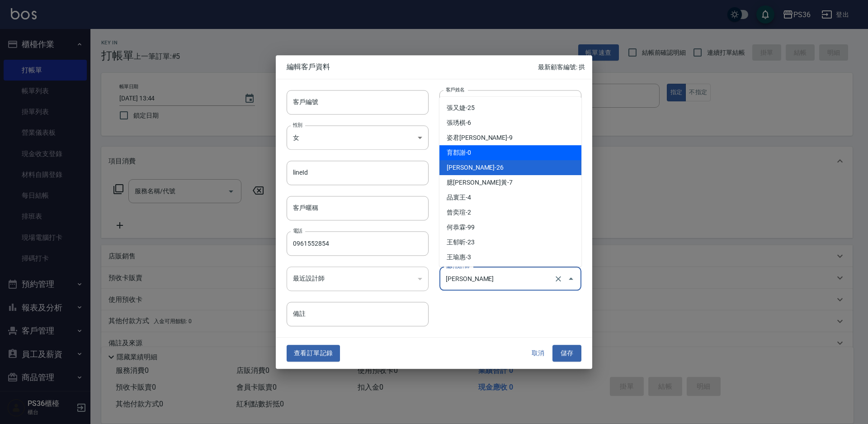
click at [516, 155] on li "育郡謝-0" at bounding box center [510, 152] width 142 height 15
type input "育郡謝"
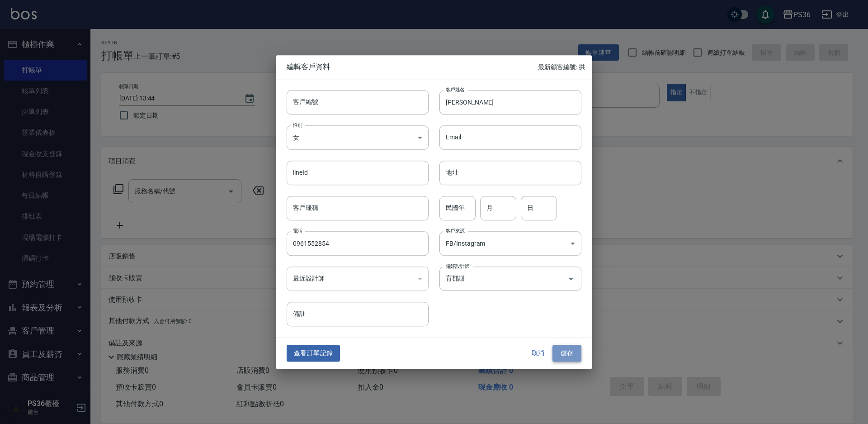
click at [571, 353] on button "儲存" at bounding box center [566, 353] width 29 height 17
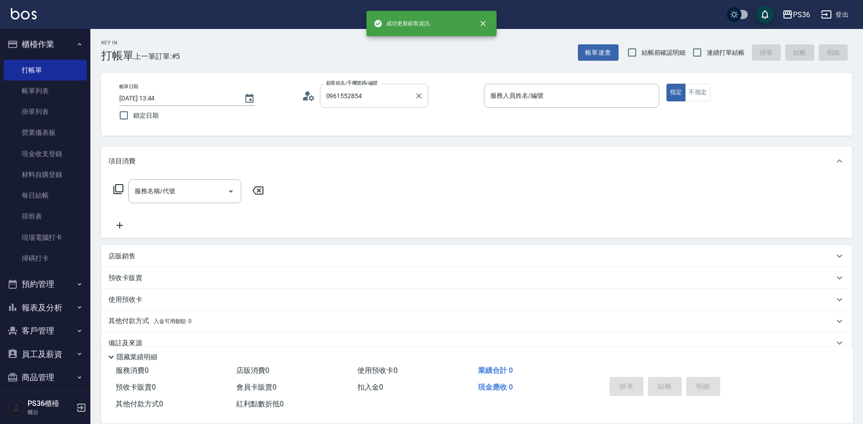
click at [378, 100] on input "0961552854" at bounding box center [367, 96] width 87 height 16
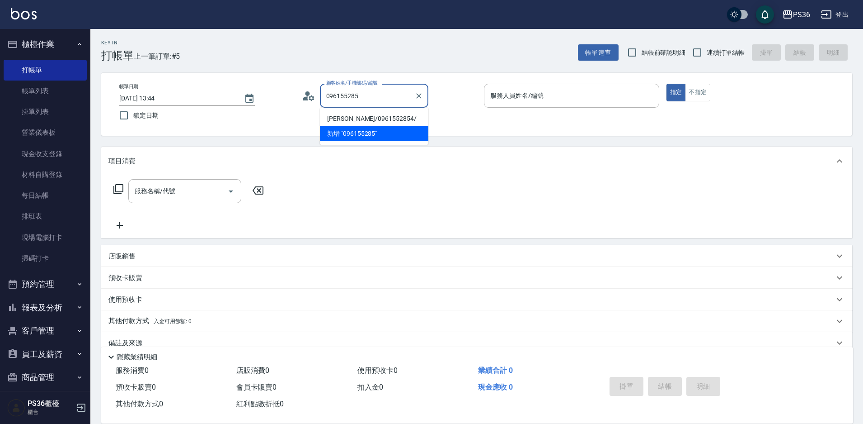
click at [366, 115] on li "[PERSON_NAME]/0961552854/" at bounding box center [374, 118] width 108 height 15
type input "[PERSON_NAME]/0961552854/"
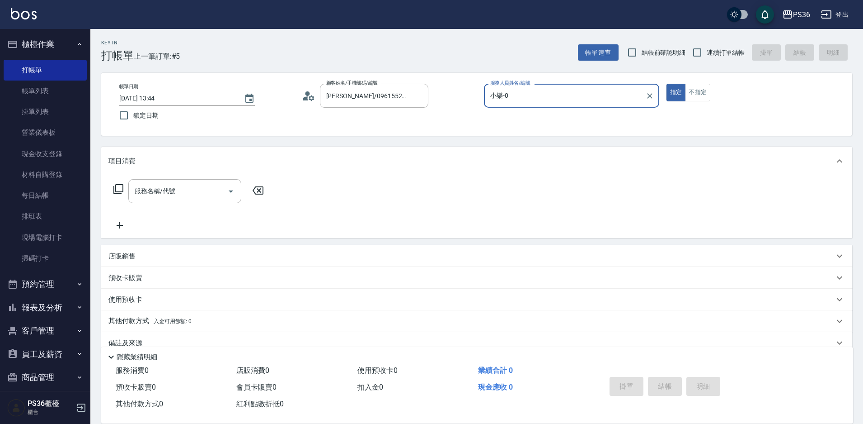
type input "小樂-0"
click at [121, 183] on div "服務名稱/代號 服務名稱/代號" at bounding box center [188, 191] width 161 height 24
click at [118, 192] on icon at bounding box center [118, 189] width 10 height 10
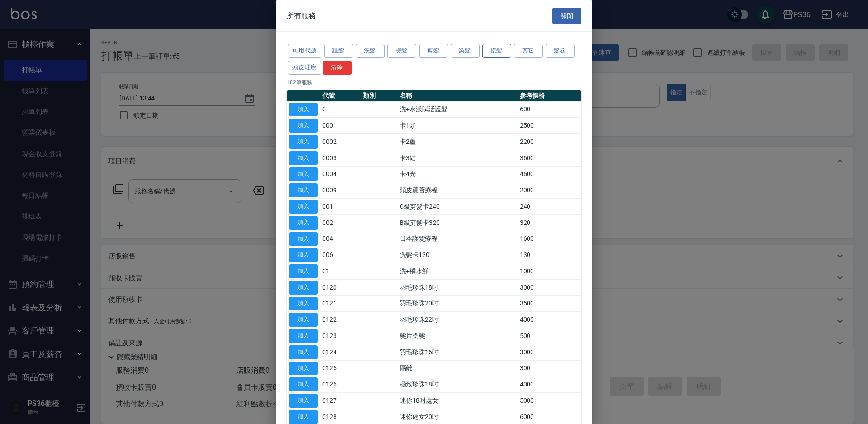
click at [500, 51] on button "接髮" at bounding box center [496, 51] width 29 height 14
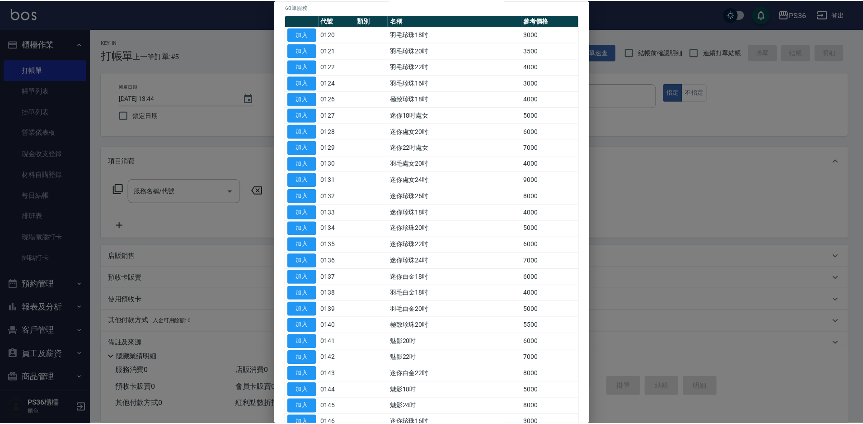
scroll to position [90, 0]
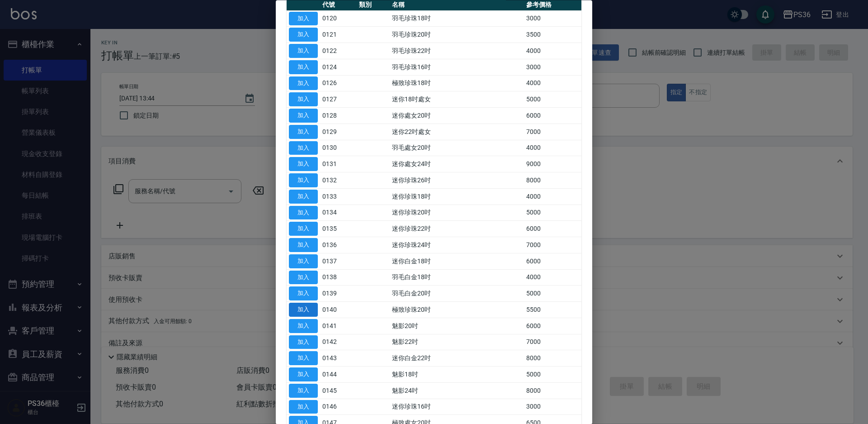
click at [299, 309] on button "加入" at bounding box center [303, 310] width 29 height 14
type input "極致珍珠20吋(0140)"
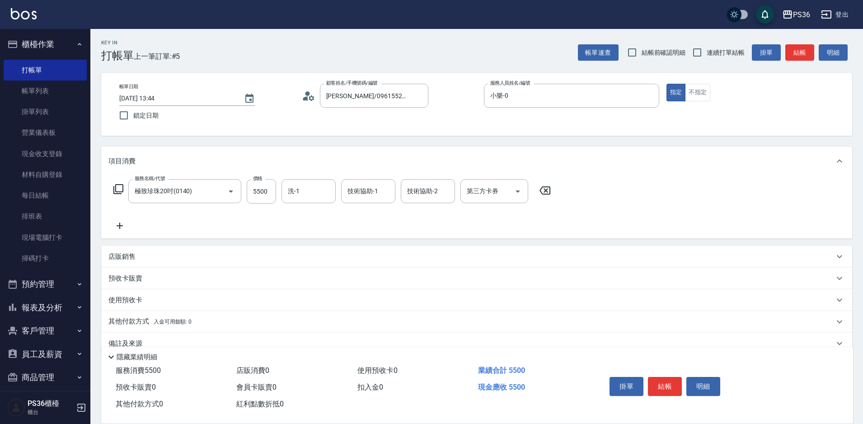
click at [117, 227] on icon at bounding box center [119, 225] width 23 height 11
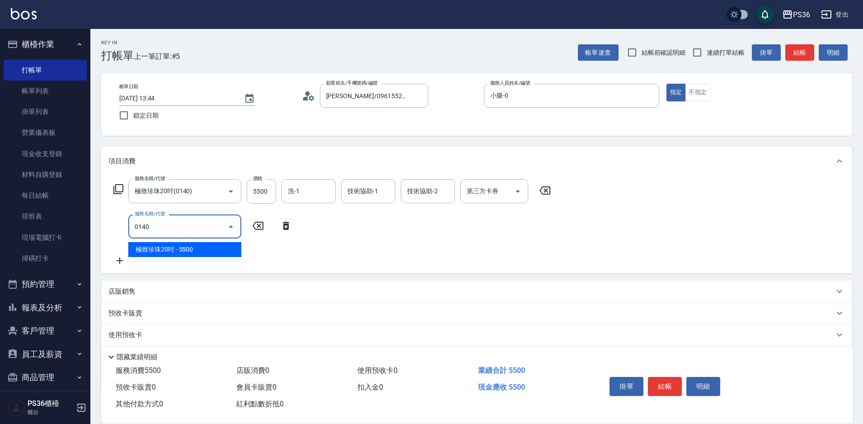
click at [142, 252] on span "極致珍珠20吋 - 5500" at bounding box center [184, 249] width 113 height 15
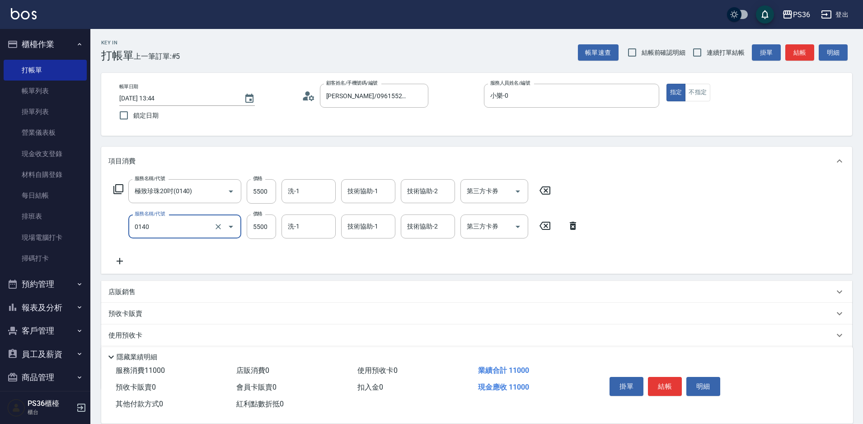
type input "極致珍珠20吋(0140)"
click at [118, 264] on icon at bounding box center [119, 260] width 23 height 11
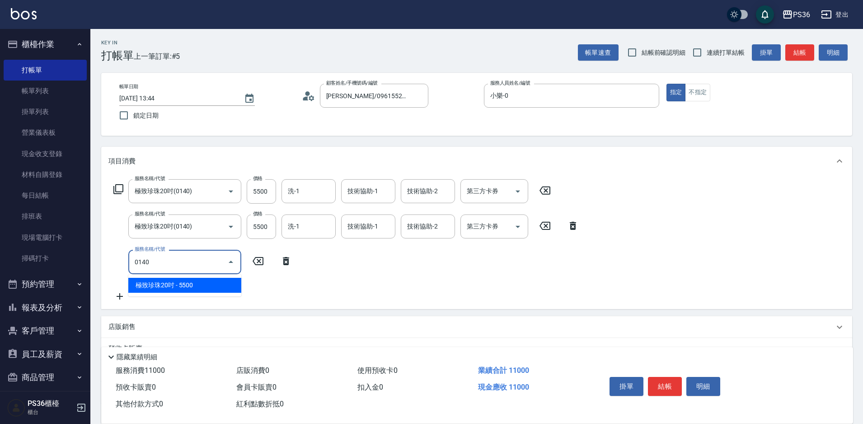
click at [149, 278] on span "極致珍珠20吋 - 5500" at bounding box center [184, 285] width 113 height 15
type input "極致珍珠20吋(0140)"
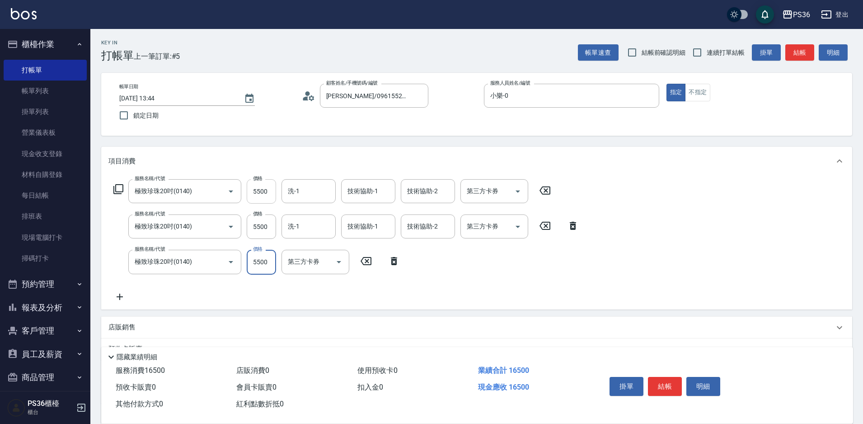
click at [249, 189] on input "5500" at bounding box center [261, 191] width 29 height 24
type input "5000"
click at [259, 231] on input "5500" at bounding box center [261, 226] width 29 height 24
type input "5000"
click at [264, 194] on input "5500" at bounding box center [261, 191] width 29 height 24
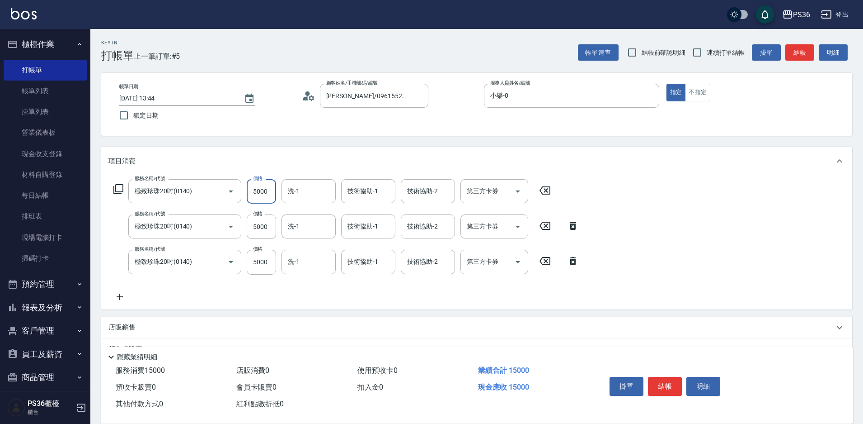
type input "5000"
click at [118, 189] on icon at bounding box center [118, 189] width 11 height 11
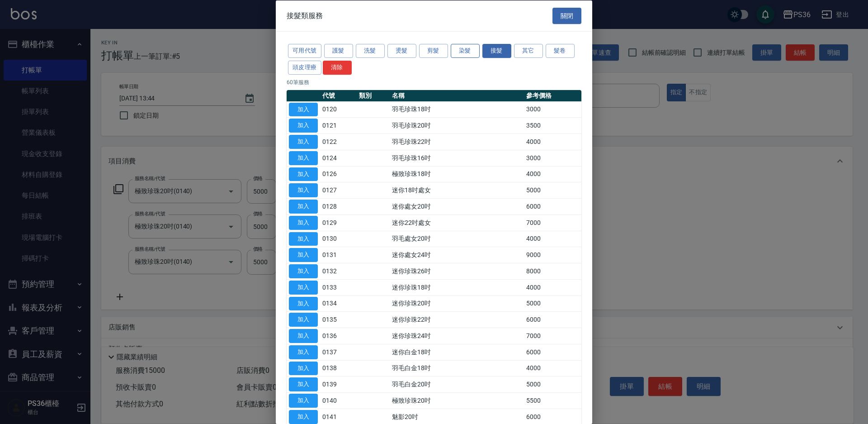
click at [468, 51] on button "染髮" at bounding box center [465, 51] width 29 height 14
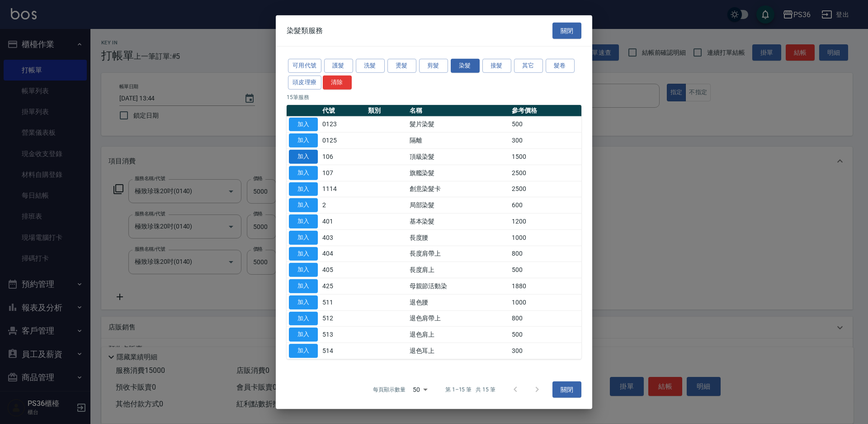
click at [297, 151] on button "加入" at bounding box center [303, 157] width 29 height 14
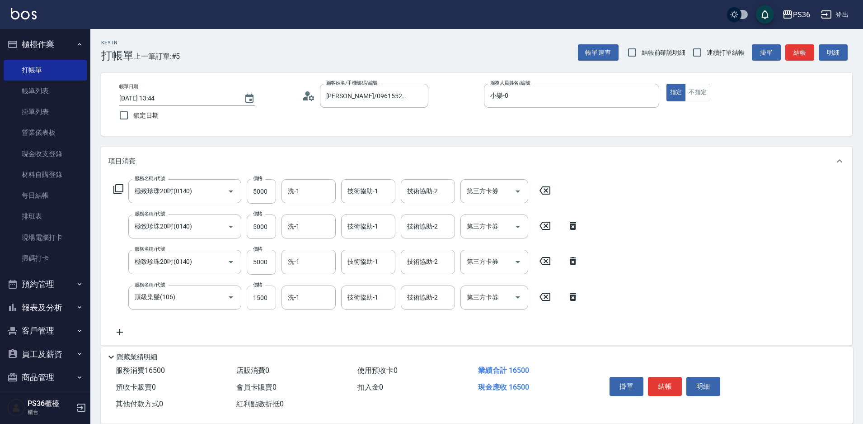
click at [260, 296] on input "1500" at bounding box center [261, 297] width 29 height 24
click at [267, 301] on input "1500" at bounding box center [261, 297] width 29 height 24
drag, startPoint x: 266, startPoint y: 297, endPoint x: 156, endPoint y: 318, distance: 112.4
click at [166, 318] on div "服務名稱/代號 極致珍珠20吋(0140) 服務名稱/代號 價格 5000 價格 洗-1 洗-1 技術協助-1 技術協助-1 技術協助-2 技術協助-2 第三…" at bounding box center [346, 258] width 476 height 158
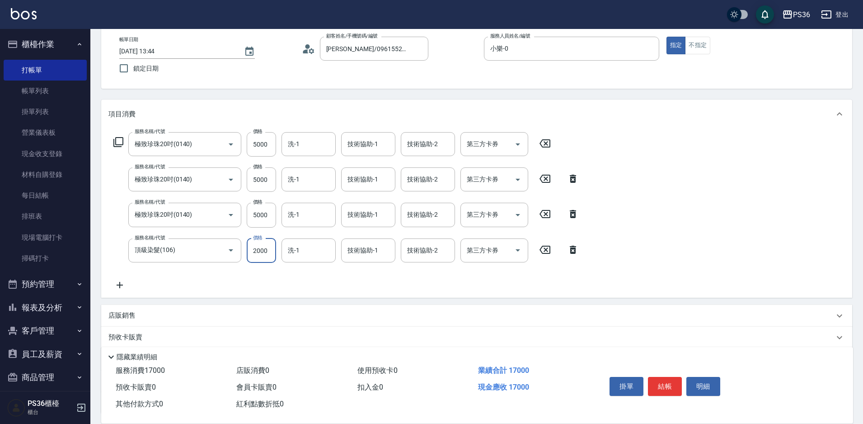
scroll to position [123, 0]
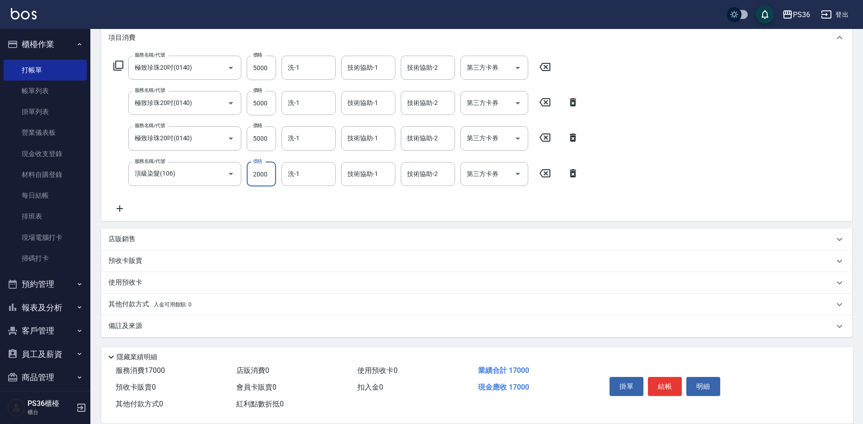
type input "2000"
click at [134, 306] on p "其他付款方式 入金可用餘額: 0" at bounding box center [149, 304] width 83 height 10
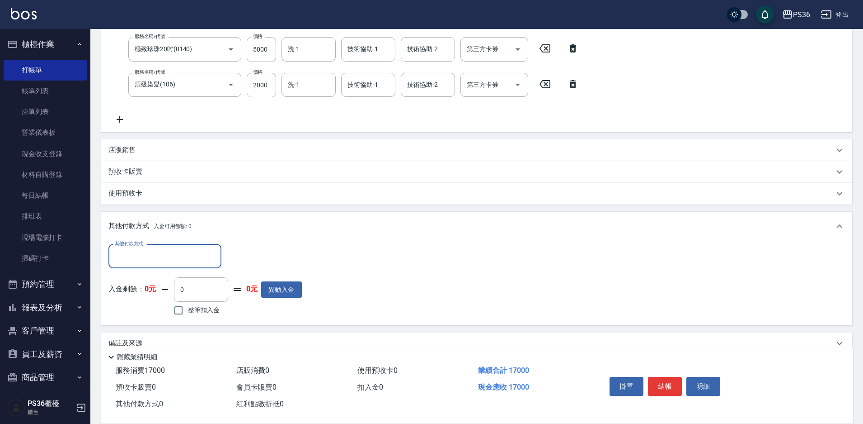
scroll to position [214, 0]
click at [194, 259] on input "其他付款方式" at bounding box center [165, 255] width 105 height 16
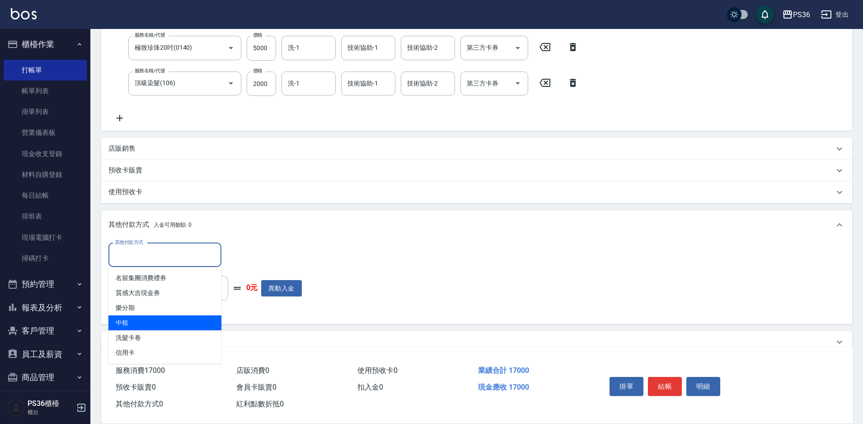
click at [184, 321] on span "中租" at bounding box center [164, 322] width 113 height 15
type input "中租"
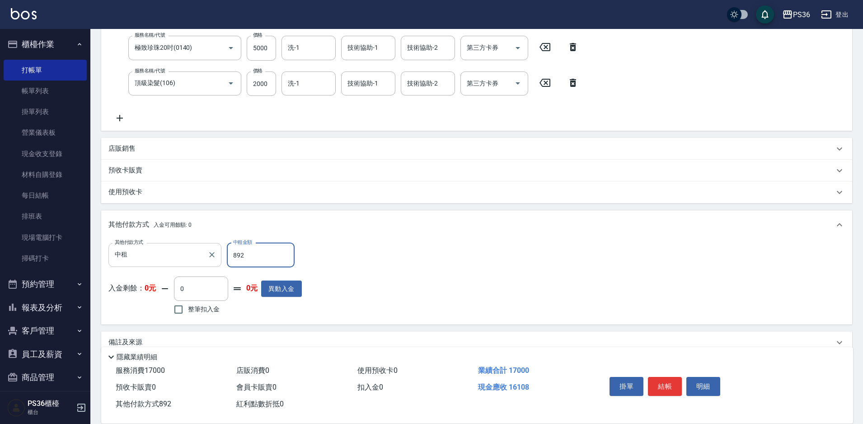
drag, startPoint x: 261, startPoint y: 255, endPoint x: 166, endPoint y: 258, distance: 95.0
click at [213, 258] on div "其他付款方式 中租 其他付款方式 中租金額 892 中租金額" at bounding box center [204, 255] width 193 height 24
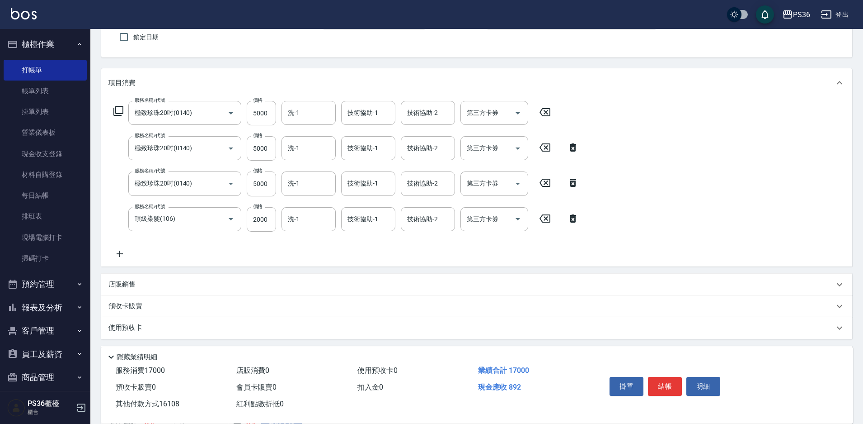
scroll to position [33, 0]
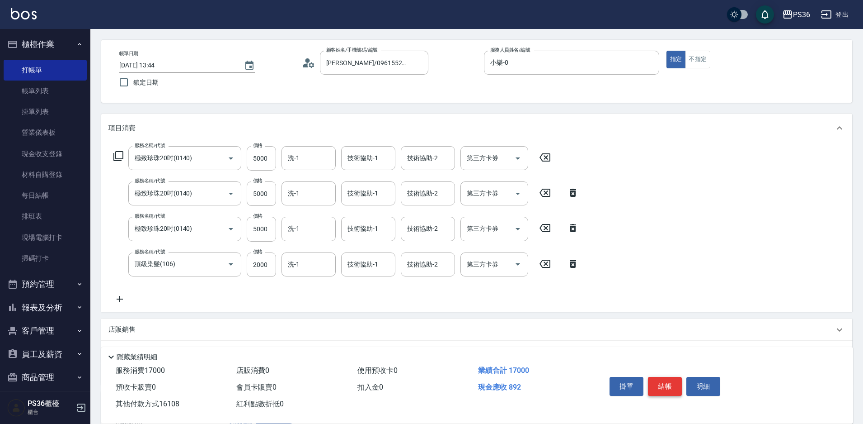
type input "16108"
click at [661, 386] on button "結帳" at bounding box center [665, 386] width 34 height 19
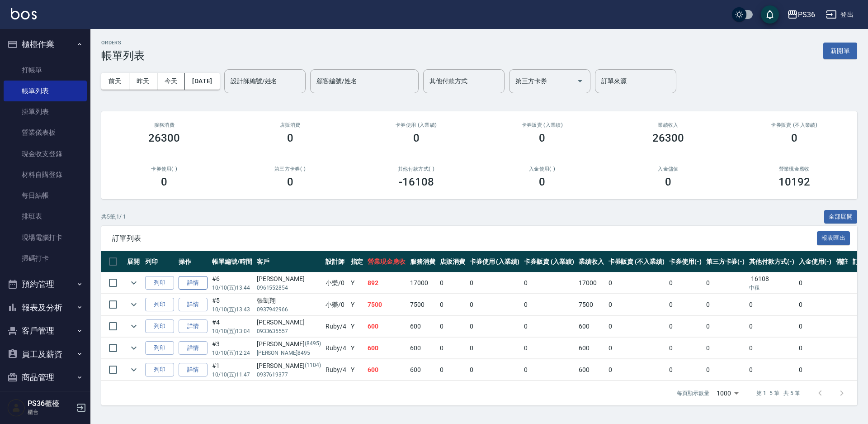
click at [190, 287] on link "詳情" at bounding box center [193, 283] width 29 height 14
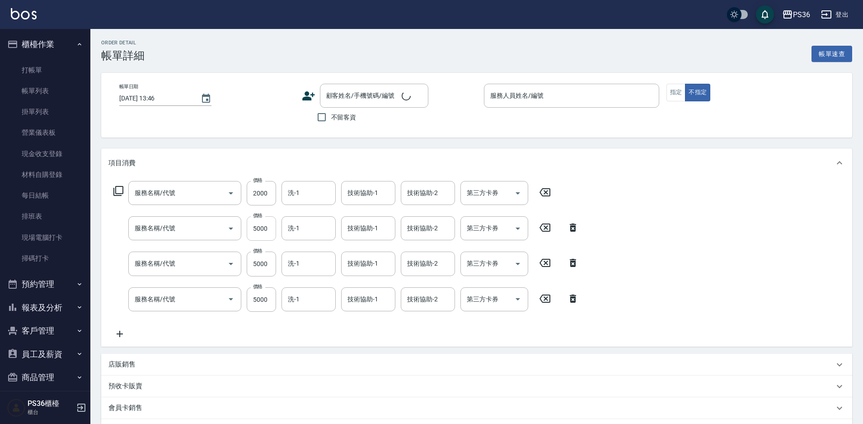
click at [262, 232] on input "5000" at bounding box center [261, 228] width 29 height 24
type input "[DATE] 13:44"
type input "小樂-0"
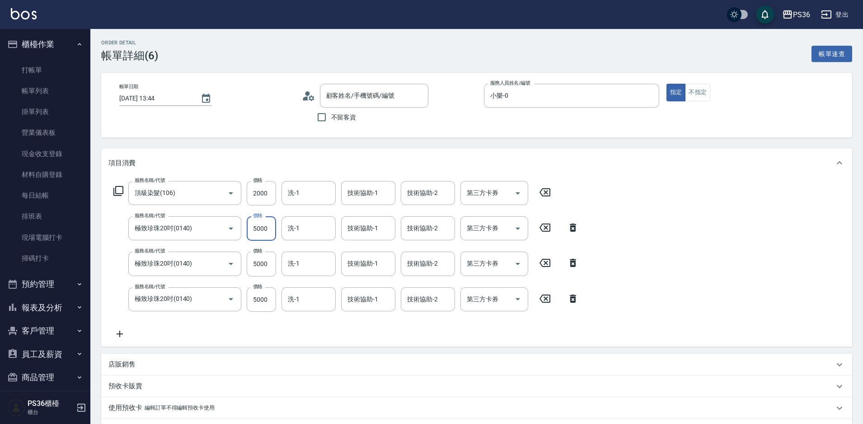
type input "頂級染髮(106)"
type input "極致珍珠20吋(0140)"
type input "[PERSON_NAME]/0961552854/"
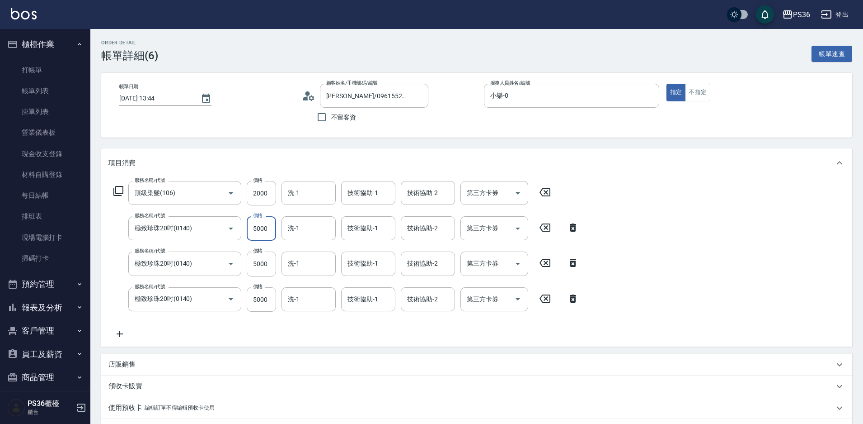
type input "4"
type input "0"
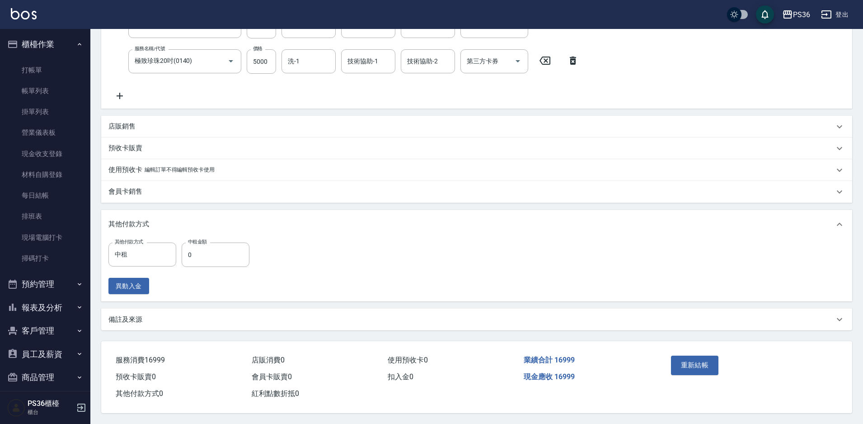
scroll to position [242, 0]
type input "4999"
click at [199, 247] on input "0" at bounding box center [216, 254] width 68 height 24
type input "16107"
drag, startPoint x: 688, startPoint y: 363, endPoint x: 688, endPoint y: 368, distance: 5.0
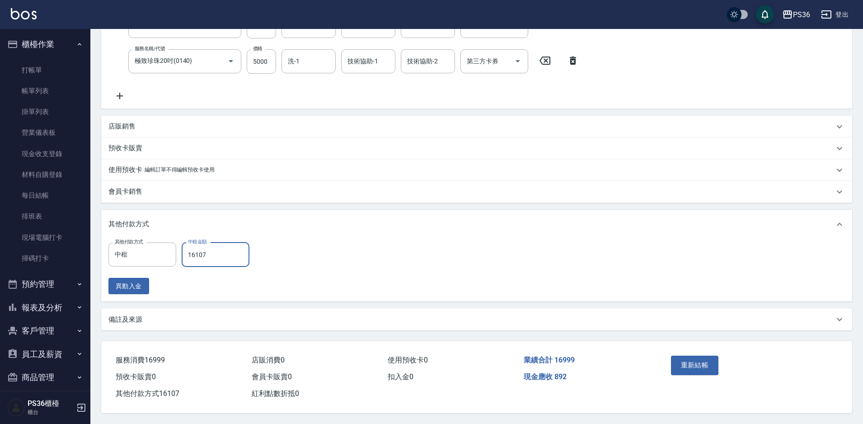
click at [688, 368] on button "重新結帳" at bounding box center [695, 364] width 48 height 19
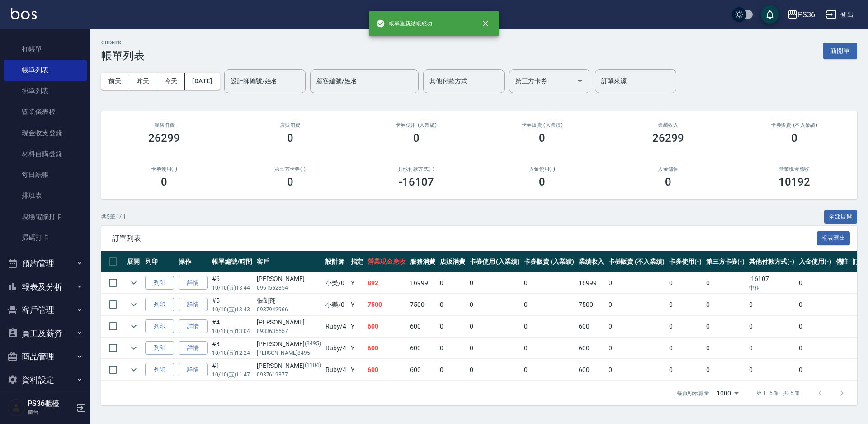
scroll to position [32, 0]
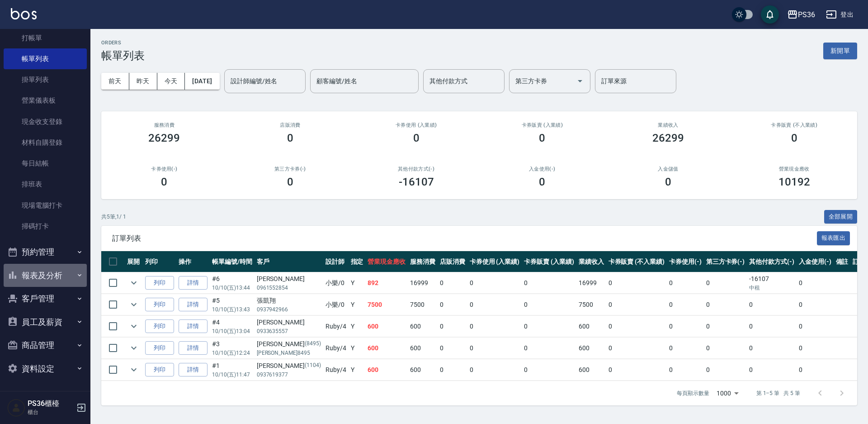
click at [53, 276] on button "報表及分析" at bounding box center [45, 276] width 83 height 24
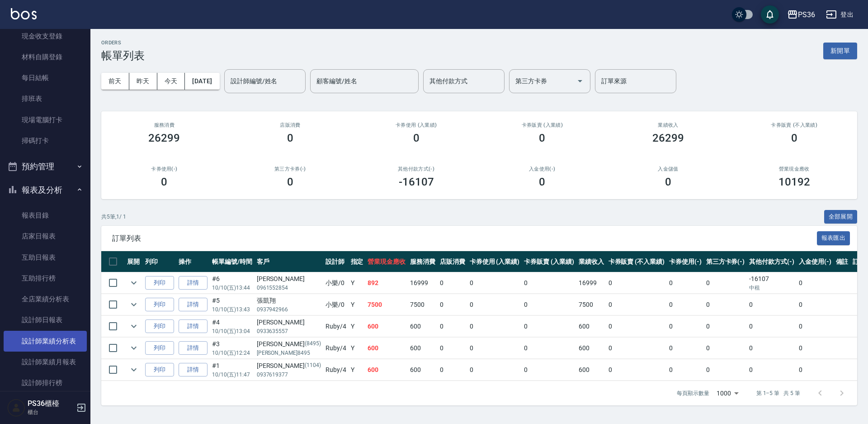
scroll to position [123, 0]
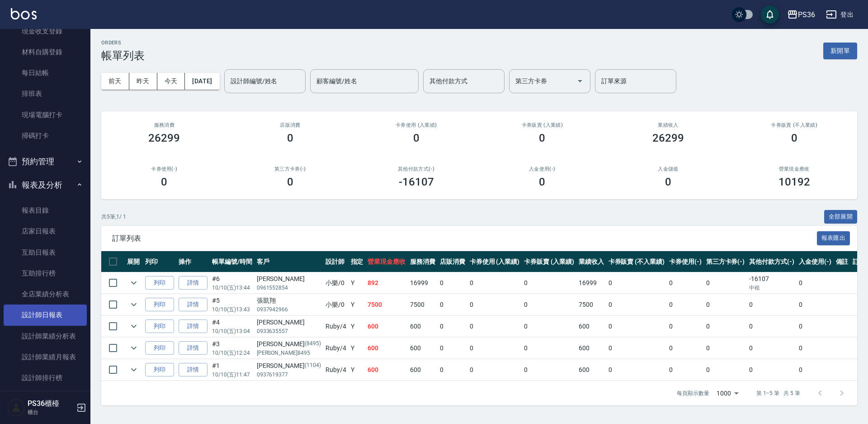
click at [56, 308] on link "設計師日報表" at bounding box center [45, 314] width 83 height 21
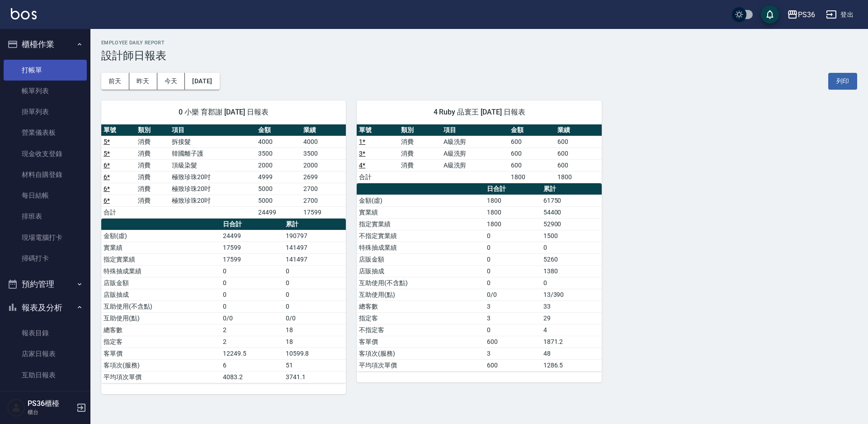
click at [67, 75] on link "打帳單" at bounding box center [45, 70] width 83 height 21
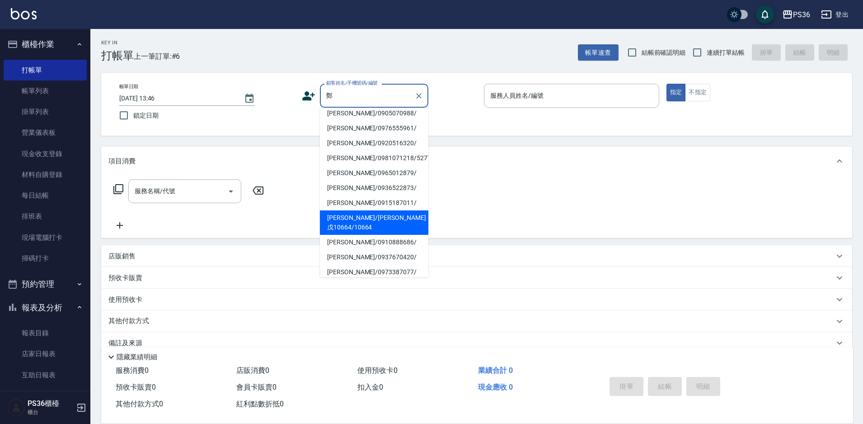
scroll to position [136, 0]
click at [364, 218] on li "[PERSON_NAME]/0910888686/" at bounding box center [374, 225] width 108 height 15
type input "[PERSON_NAME]/0910888686/"
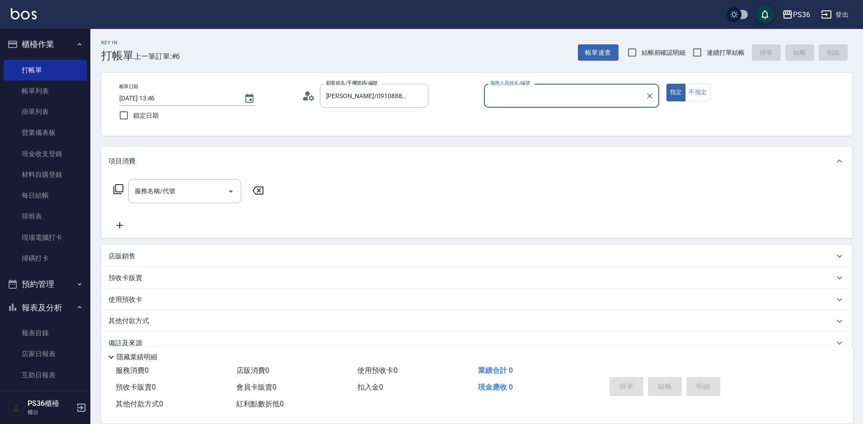
type input "Ruby-4"
click at [144, 194] on input "服務名稱/代號" at bounding box center [177, 191] width 91 height 16
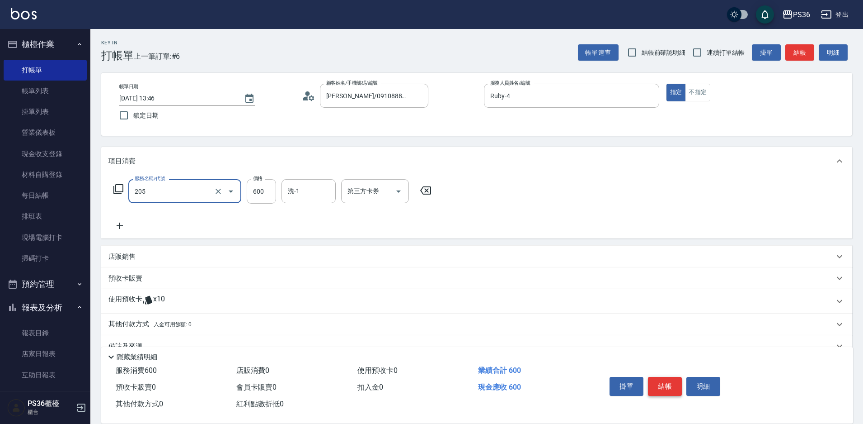
type input "A級洗剪(205)"
click at [676, 383] on button "結帳" at bounding box center [665, 386] width 34 height 19
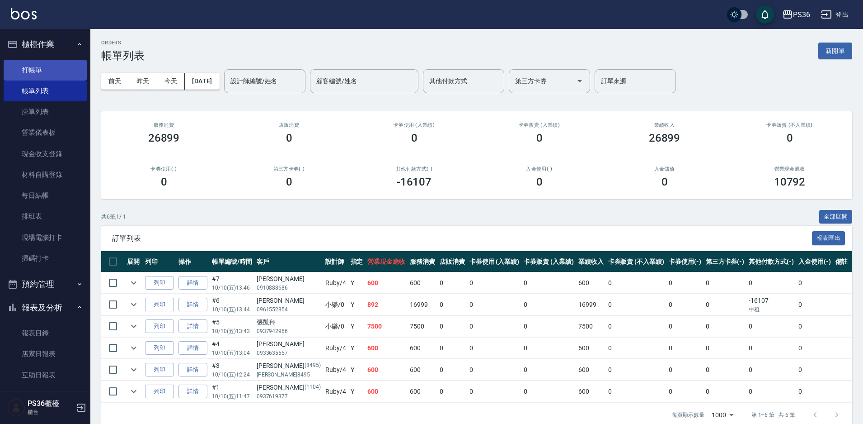
drag, startPoint x: 629, startPoint y: 368, endPoint x: 28, endPoint y: 68, distance: 671.0
click at [32, 69] on link "打帳單" at bounding box center [45, 70] width 83 height 21
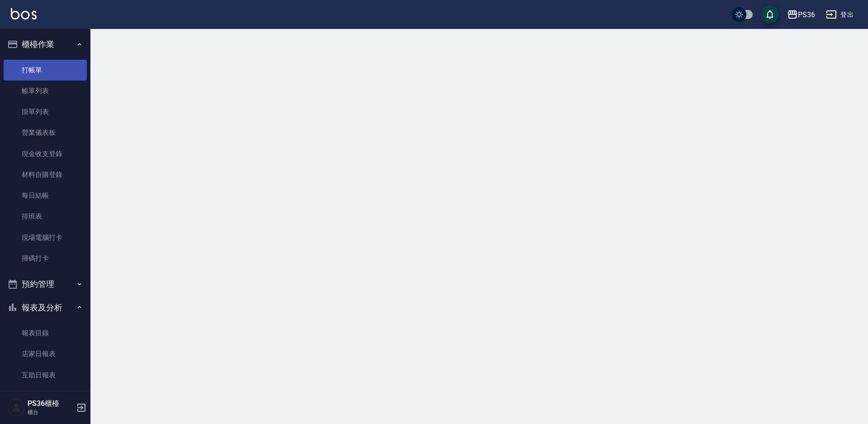
click at [27, 70] on link "打帳單" at bounding box center [45, 70] width 83 height 21
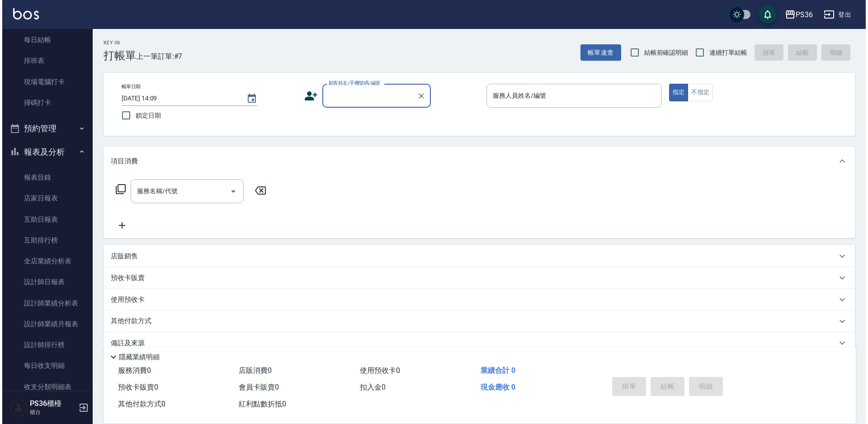
scroll to position [269, 0]
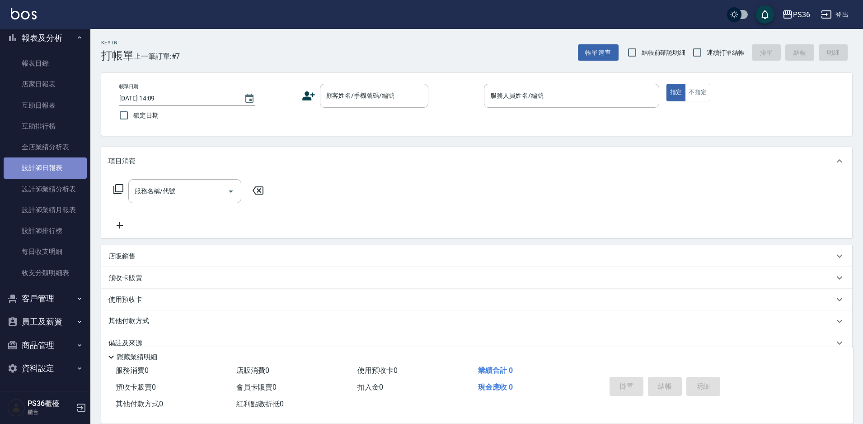
click at [54, 174] on link "設計師日報表" at bounding box center [45, 167] width 83 height 21
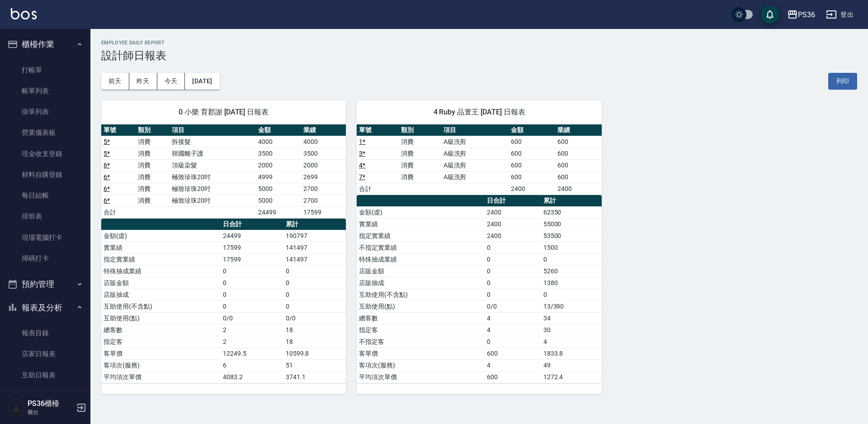
click at [38, 57] on ul "打帳單 帳單列表 掛單列表 營業儀表板 現金收支登錄 材料自購登錄 每日結帳 排班表 現場電腦打卡 掃碼打卡" at bounding box center [45, 164] width 83 height 217
click at [41, 68] on link "打帳單" at bounding box center [45, 70] width 83 height 21
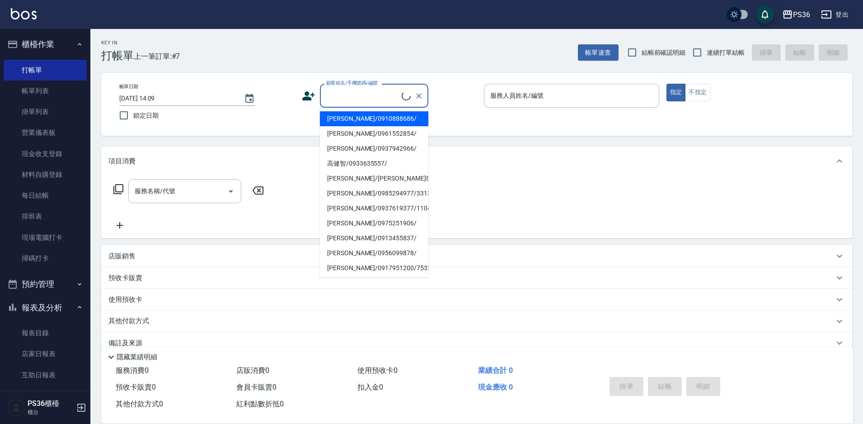
click at [353, 103] on input "顧客姓名/手機號碼/編號" at bounding box center [363, 96] width 78 height 16
type input "ㄑ"
type input "ㄕ"
type input "ㄑ"
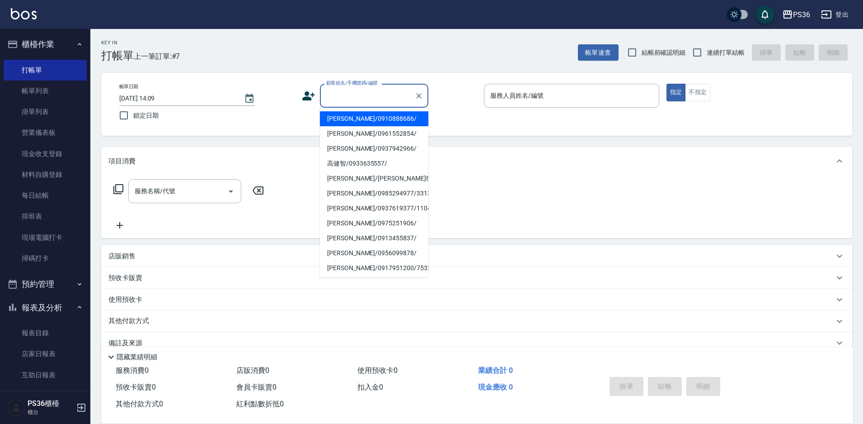
type input "ㄑ"
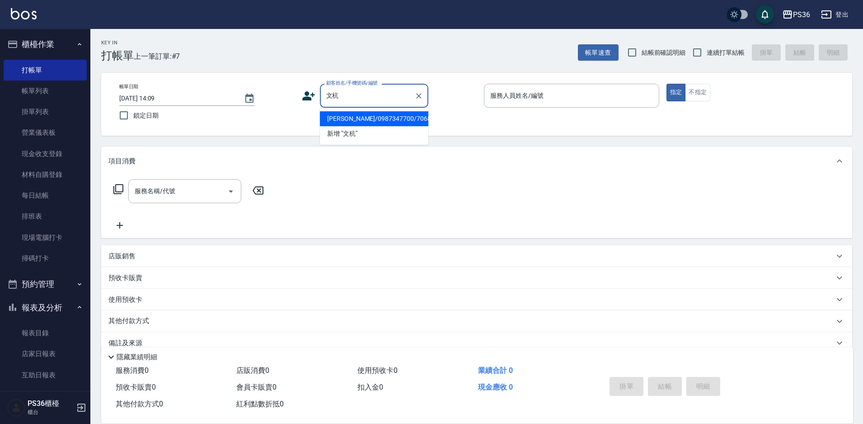
click at [370, 119] on li "[PERSON_NAME]/0987347700/706855" at bounding box center [374, 118] width 108 height 15
type input "[PERSON_NAME]/0987347700/706855"
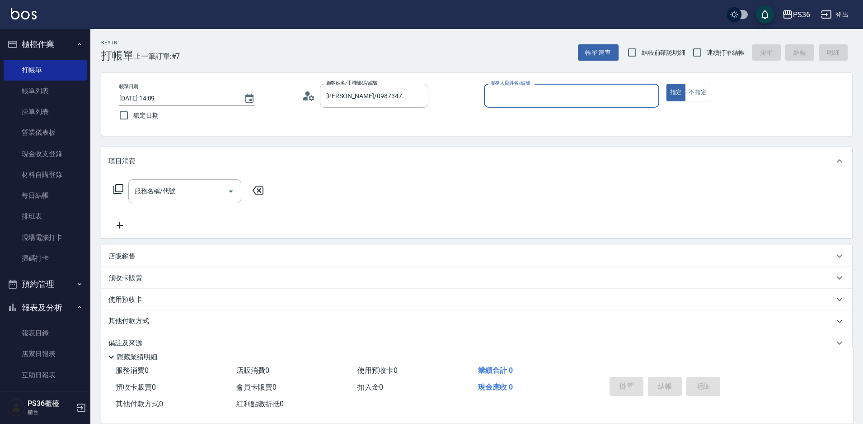
type input "Ruby-4"
click at [196, 184] on input "服務名稱/代號" at bounding box center [177, 191] width 91 height 16
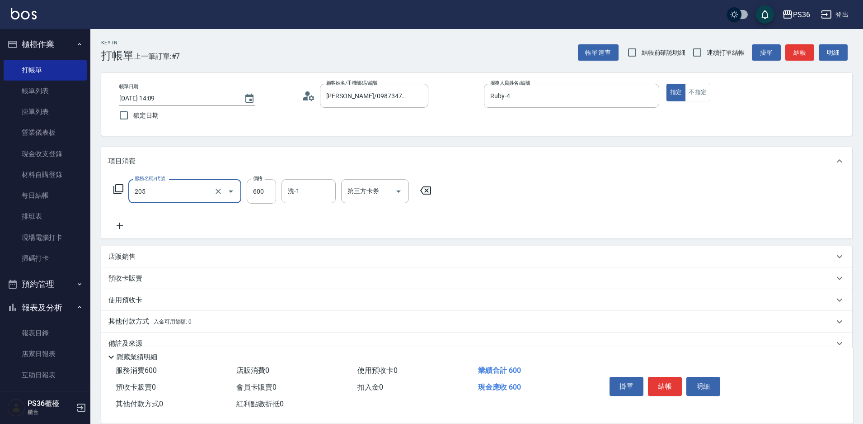
type input "A級洗剪(205)"
click at [655, 385] on button "結帳" at bounding box center [665, 386] width 34 height 19
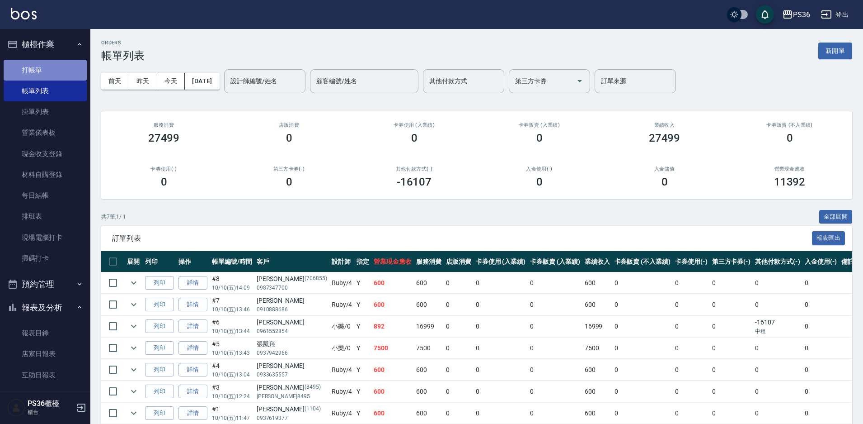
click at [47, 68] on link "打帳單" at bounding box center [45, 70] width 83 height 21
click at [47, 67] on link "打帳單" at bounding box center [45, 70] width 83 height 21
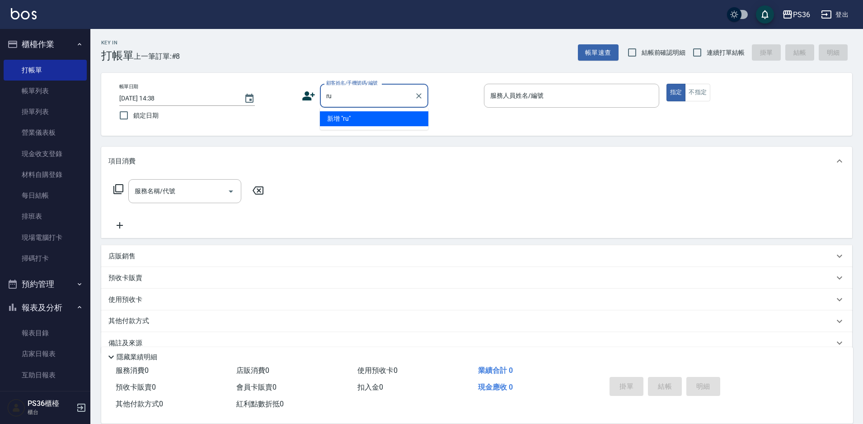
type input "r"
type input "x"
click at [375, 119] on li "[PERSON_NAME]/0960364790/" at bounding box center [374, 118] width 108 height 15
type input "[PERSON_NAME]/0960364790/"
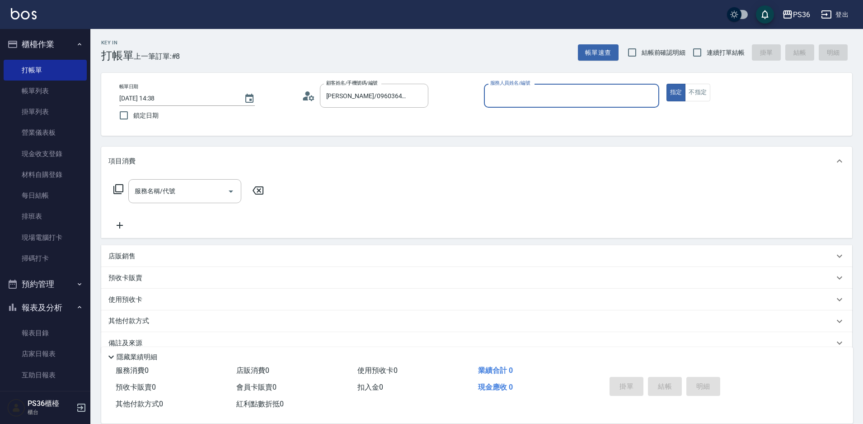
type input "EJ-7"
click at [184, 189] on input "服務名稱/代號" at bounding box center [177, 191] width 91 height 16
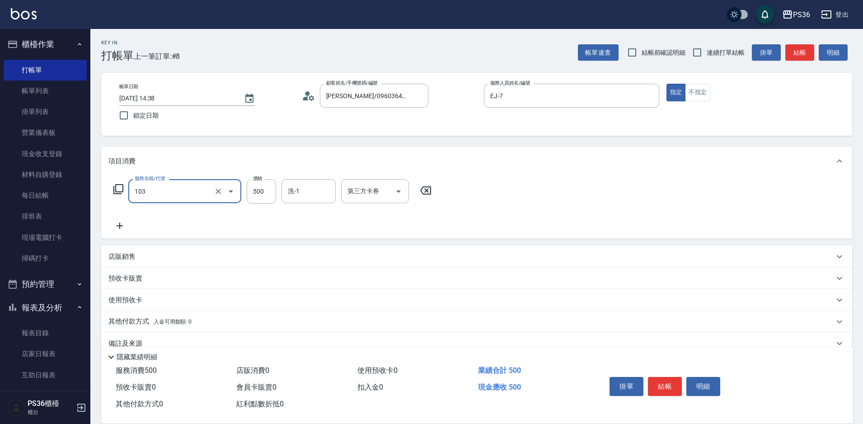
type input "B級洗剪(103)"
click at [663, 380] on button "結帳" at bounding box center [665, 386] width 34 height 19
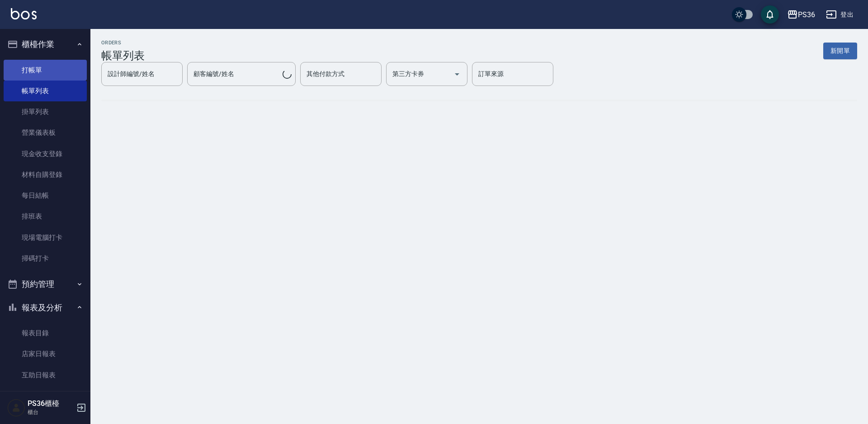
click at [29, 66] on link "打帳單" at bounding box center [45, 70] width 83 height 21
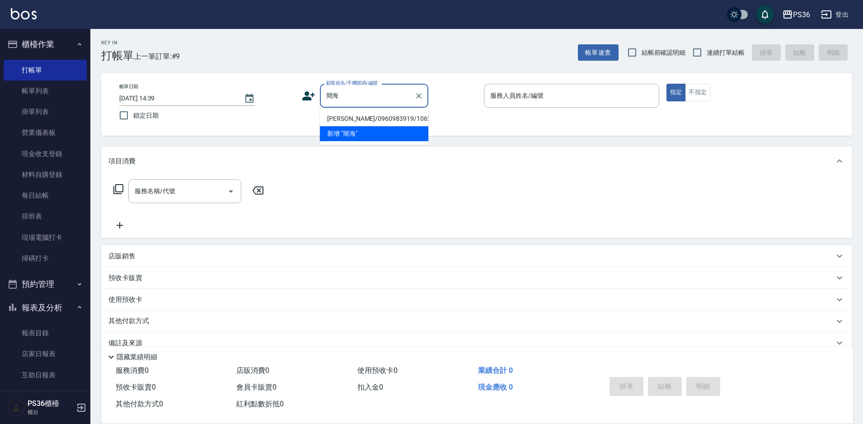
click at [376, 118] on li "[PERSON_NAME]/0960983919/10621" at bounding box center [374, 118] width 108 height 15
type input "[PERSON_NAME]/0960983919/10621"
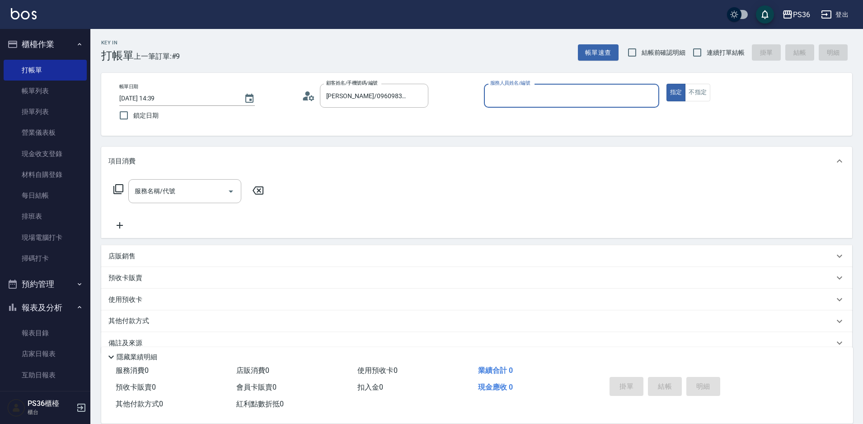
type input "EJ-7"
click at [194, 204] on div "服務名稱/代號 服務名稱/代號" at bounding box center [188, 205] width 161 height 52
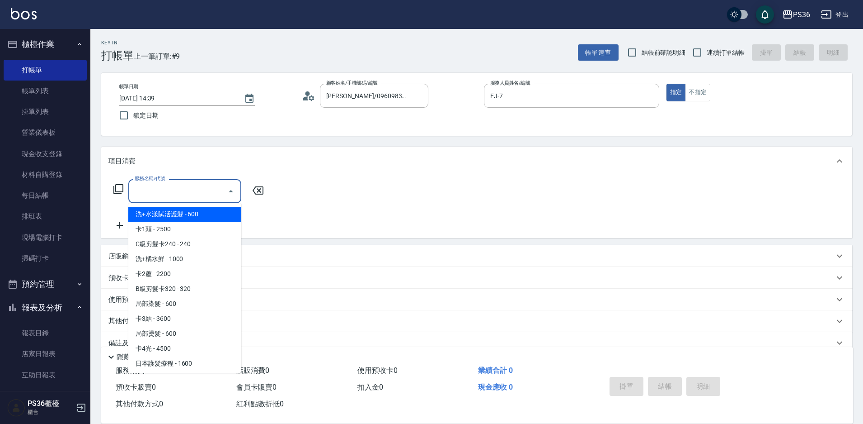
click at [193, 193] on input "服務名稱/代號" at bounding box center [177, 191] width 91 height 16
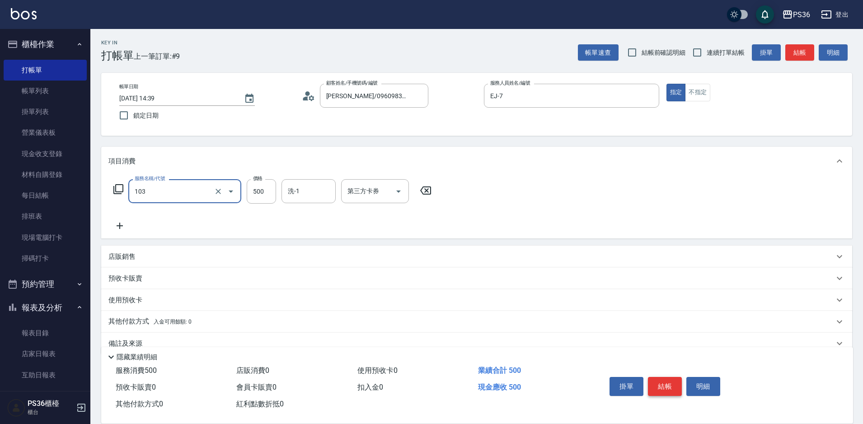
type input "B級洗剪(103)"
click at [659, 384] on button "結帳" at bounding box center [665, 386] width 34 height 19
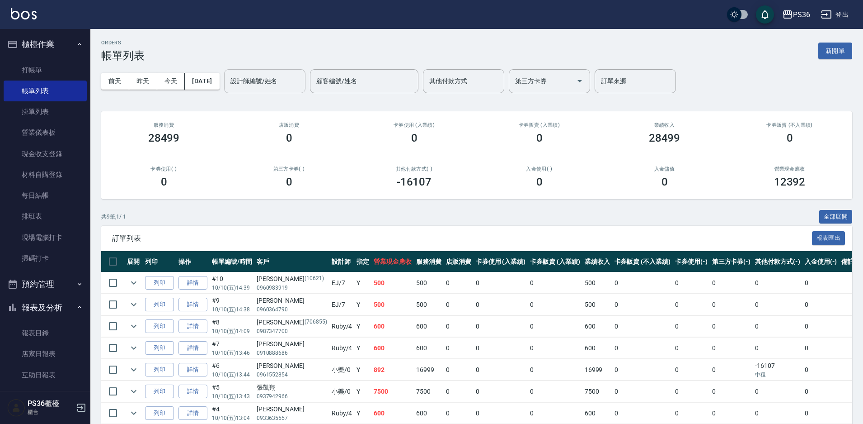
click at [260, 78] on input "設計師編號/姓名" at bounding box center [264, 81] width 73 height 16
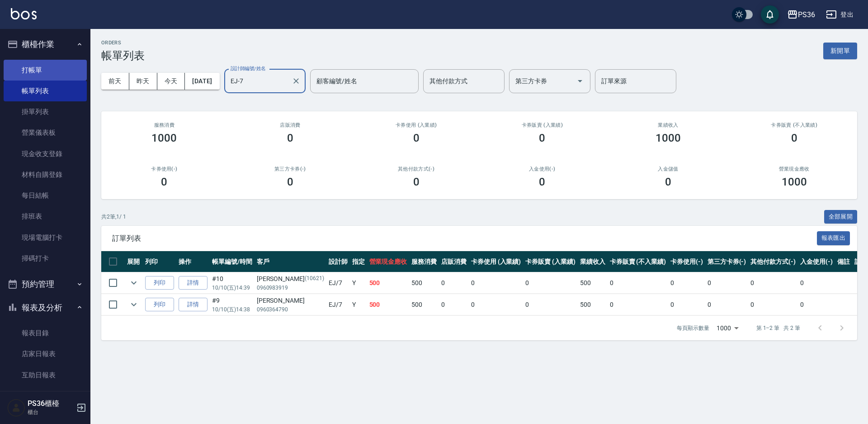
type input "EJ-7"
click at [38, 68] on link "打帳單" at bounding box center [45, 70] width 83 height 21
